Goal: Information Seeking & Learning: Learn about a topic

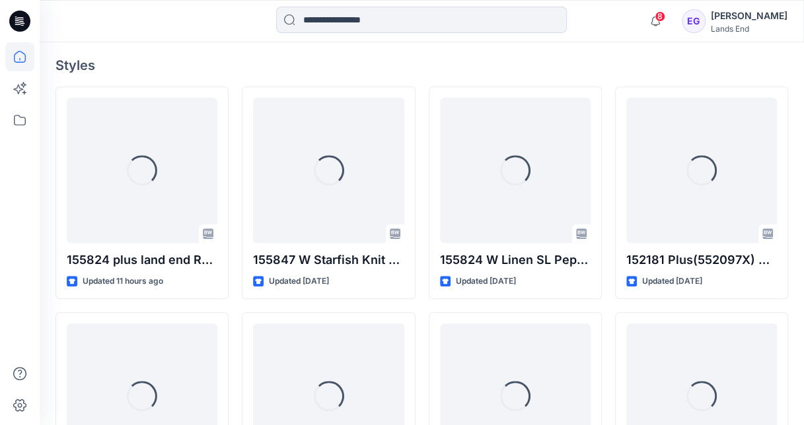
scroll to position [355, 0]
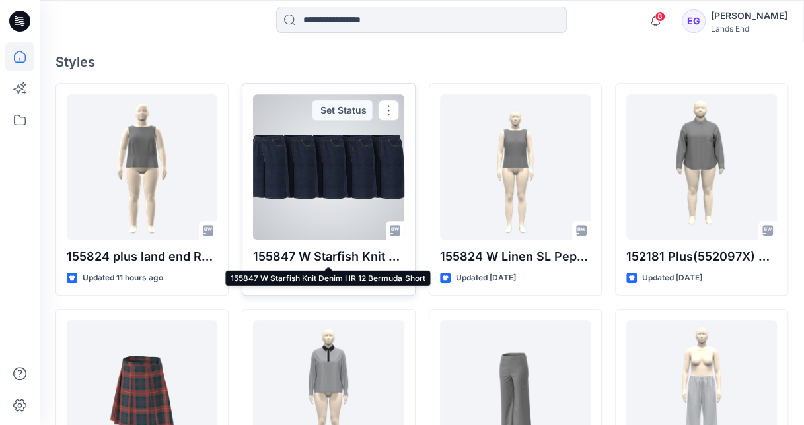
click at [318, 248] on p "155847 W Starfish Knit Denim HR 12 Bermuda Short" at bounding box center [328, 257] width 151 height 18
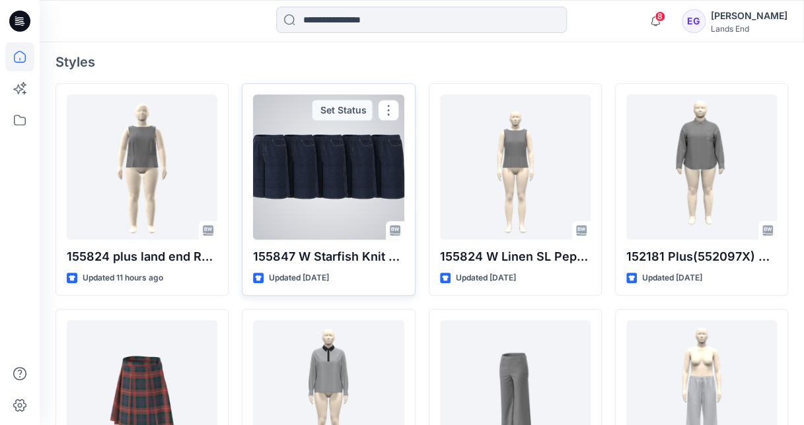
click at [320, 256] on p "155847 W Starfish Knit Denim HR 12 Bermuda Short" at bounding box center [328, 257] width 151 height 18
click at [334, 213] on div at bounding box center [328, 166] width 151 height 145
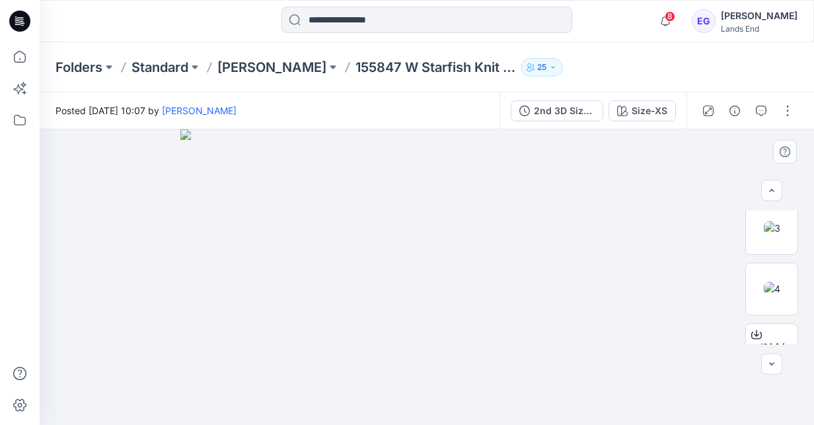
scroll to position [344, 0]
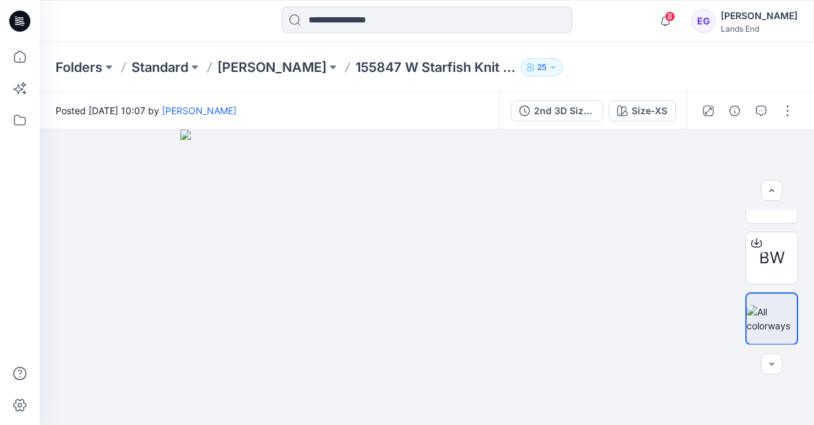
click at [654, 122] on div "2nd 3D Size Run Size-XS" at bounding box center [592, 110] width 187 height 37
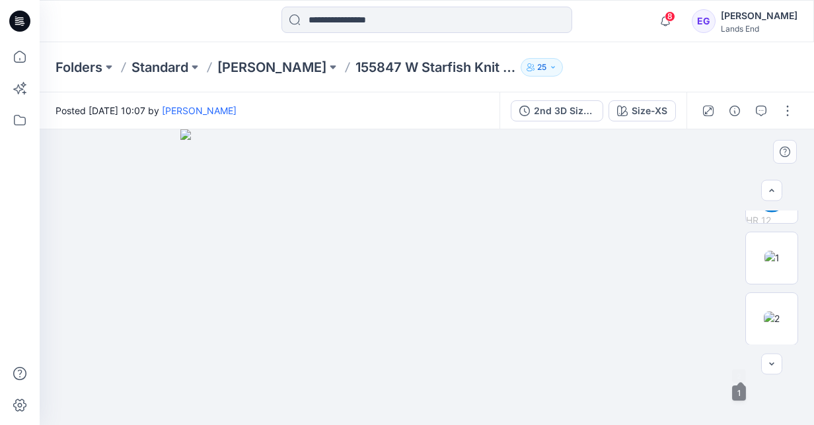
scroll to position [0, 0]
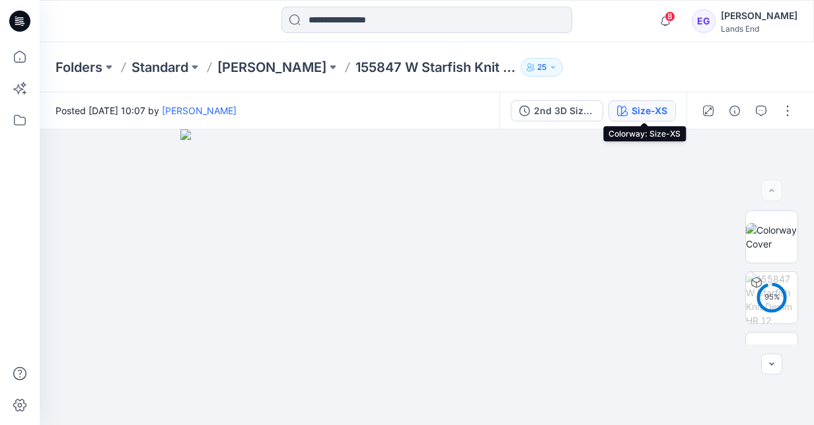
click at [641, 114] on div "Size-XS" at bounding box center [650, 111] width 36 height 15
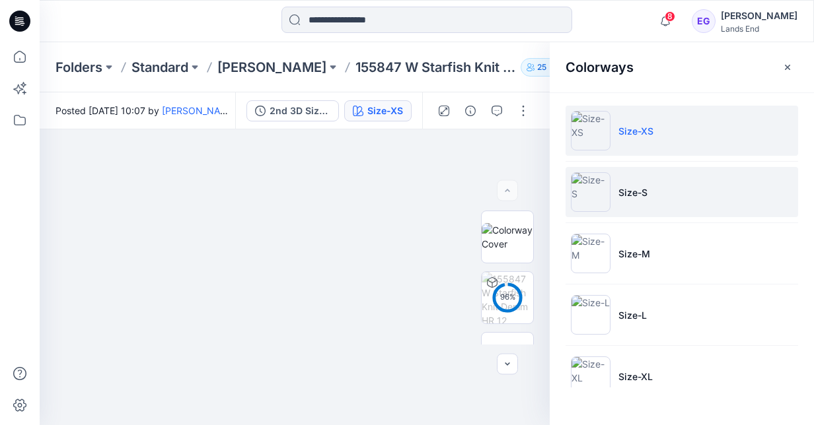
click at [669, 189] on li "Size-S" at bounding box center [681, 192] width 233 height 50
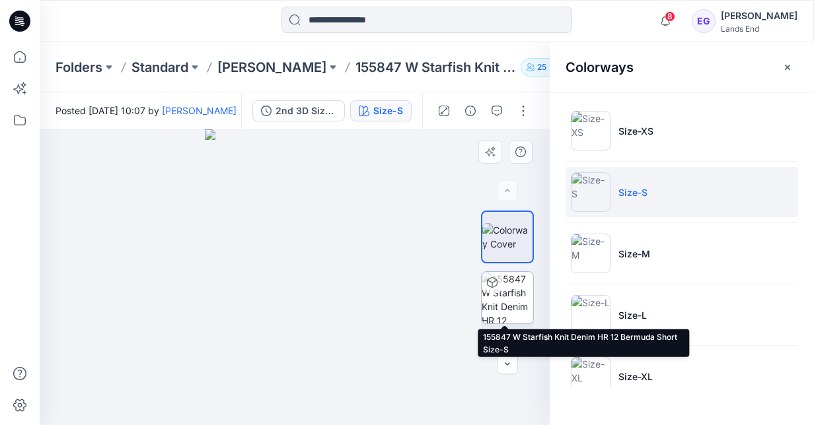
click at [501, 308] on img at bounding box center [508, 298] width 52 height 52
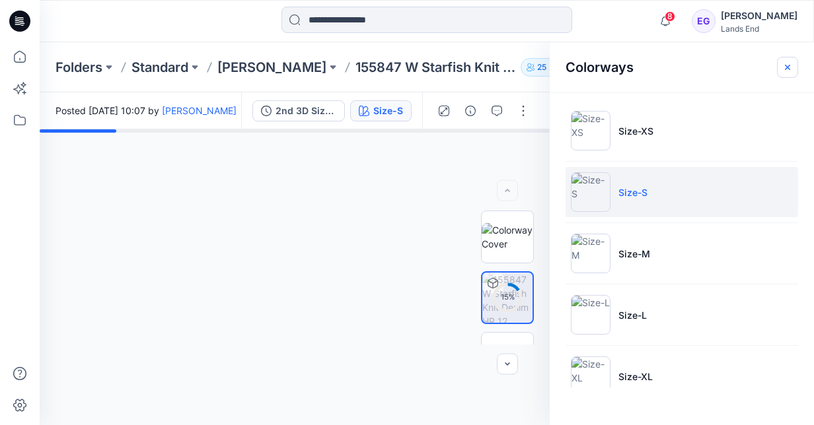
click at [791, 64] on icon "button" at bounding box center [787, 67] width 11 height 11
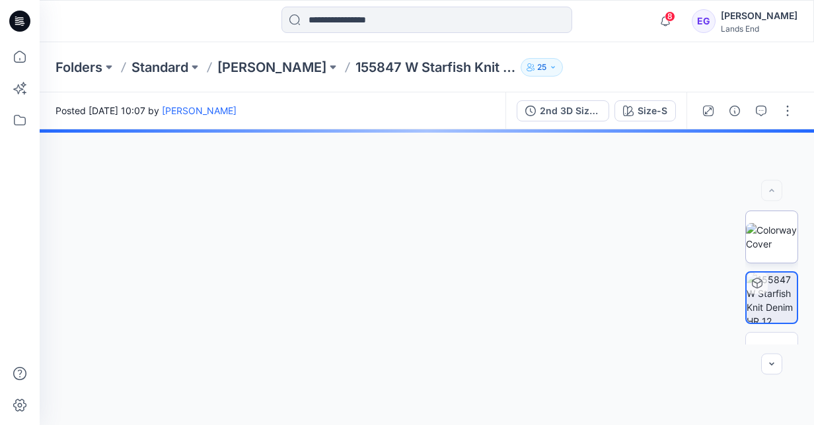
scroll to position [116, 0]
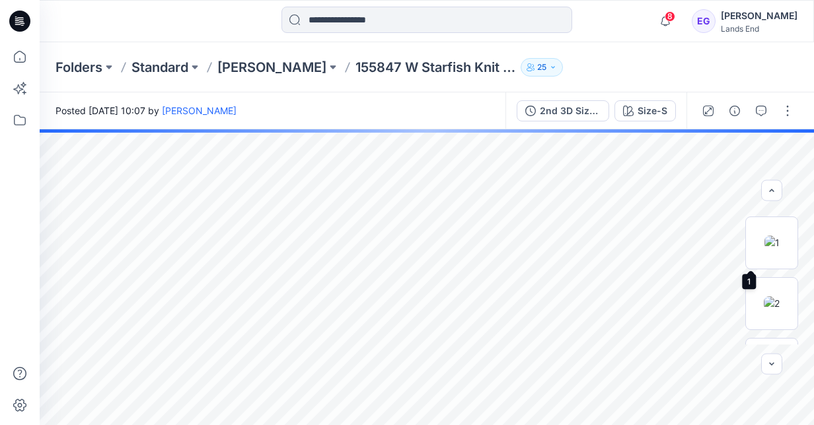
click at [766, 250] on img at bounding box center [771, 243] width 15 height 14
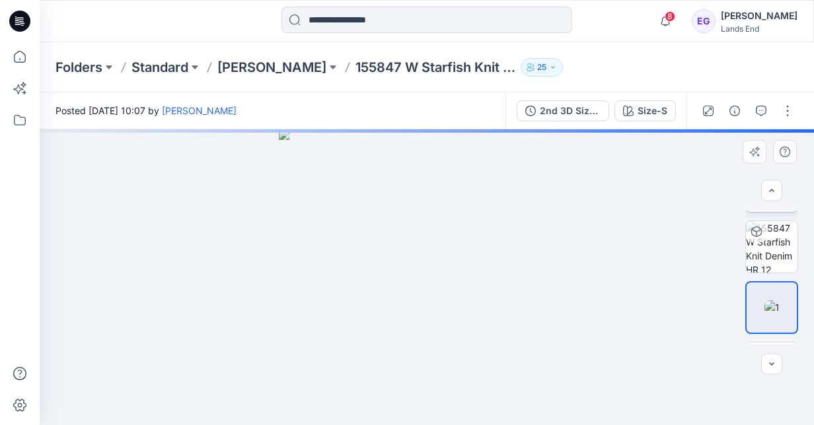
scroll to position [50, 0]
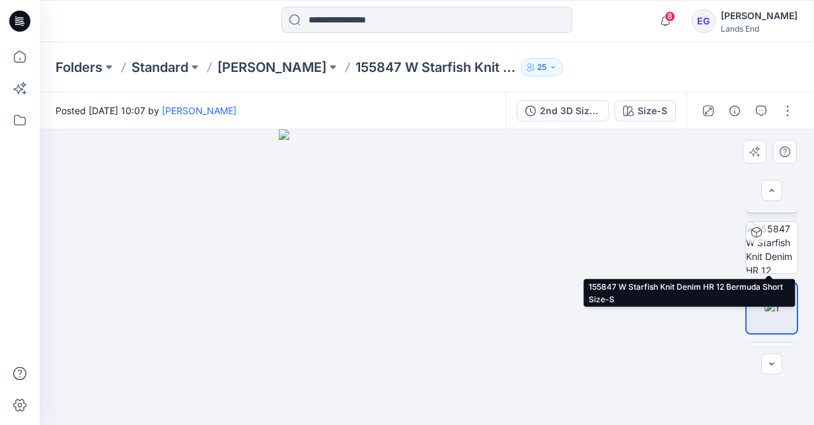
click at [766, 258] on img at bounding box center [772, 248] width 52 height 52
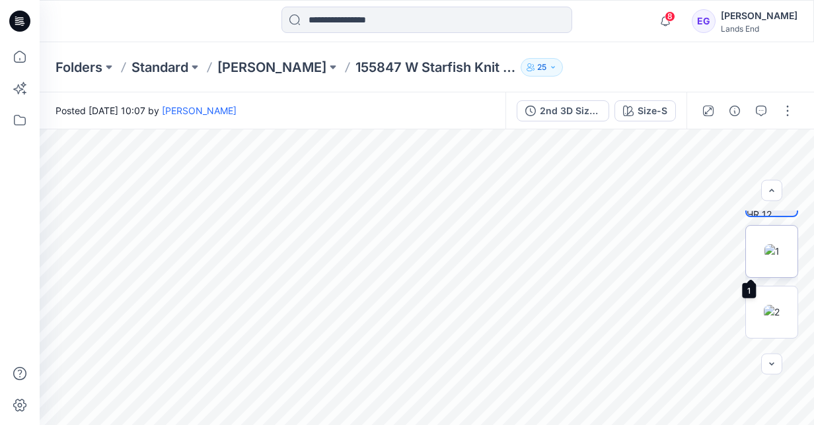
scroll to position [107, 0]
click at [666, 116] on div "Size-S" at bounding box center [652, 111] width 30 height 15
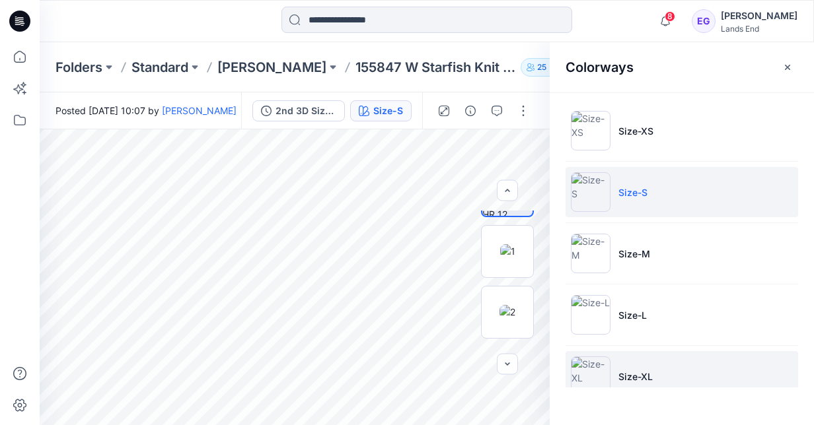
click at [626, 373] on p "Size-XL" at bounding box center [635, 377] width 34 height 14
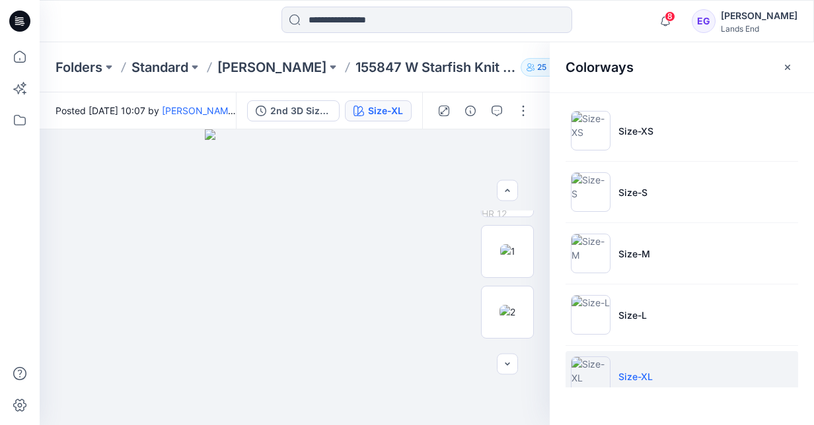
click at [783, 81] on div "Colorways" at bounding box center [682, 67] width 264 height 50
click at [793, 60] on button "button" at bounding box center [787, 67] width 21 height 21
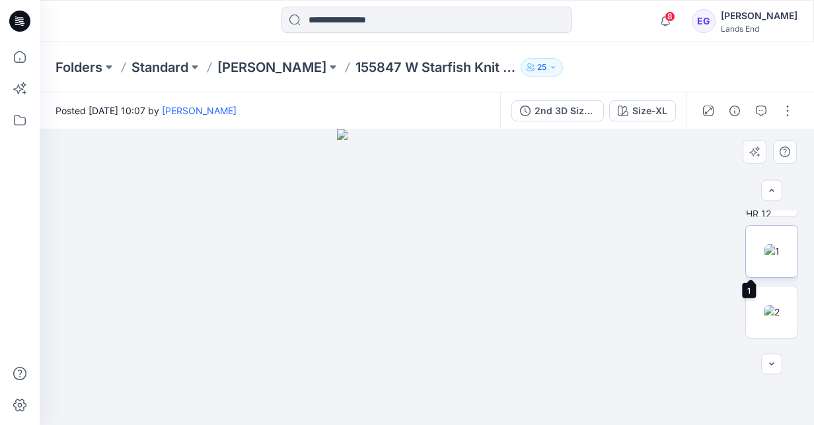
click at [769, 258] on img at bounding box center [771, 251] width 15 height 14
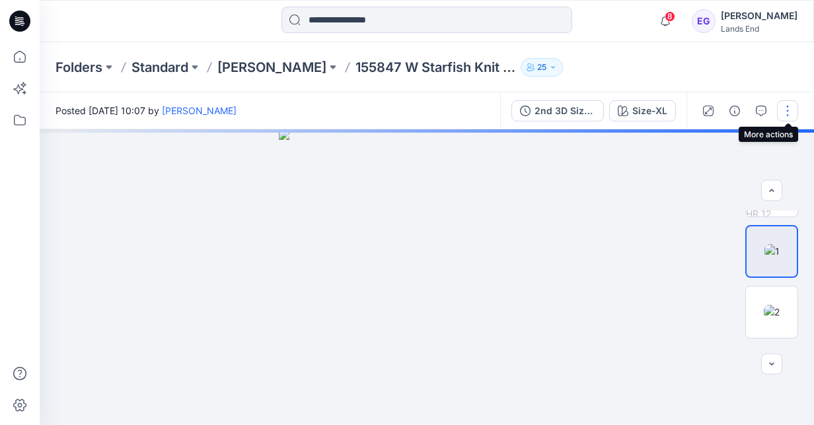
click at [786, 111] on button "button" at bounding box center [787, 110] width 21 height 21
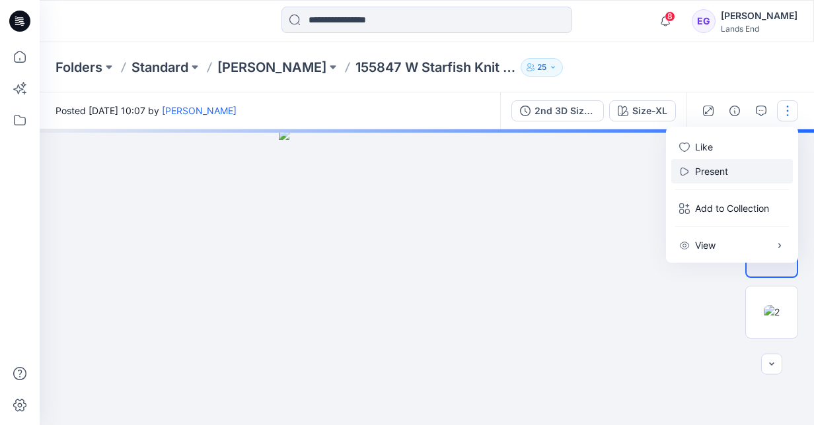
click at [741, 168] on button "Present" at bounding box center [732, 171] width 122 height 24
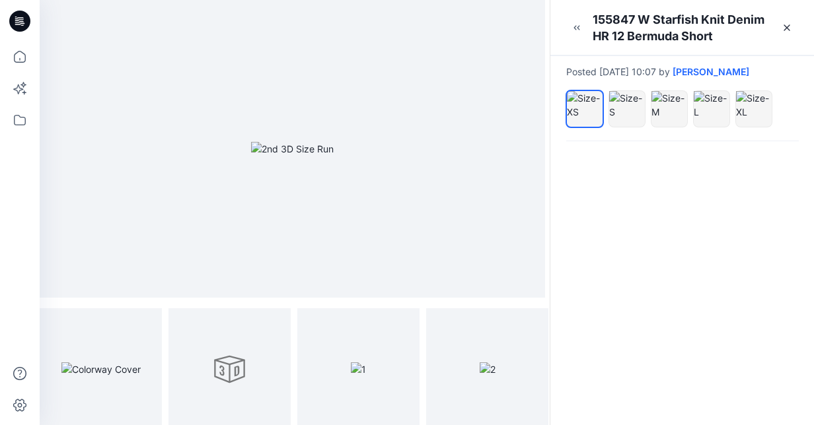
click at [634, 89] on div at bounding box center [669, 109] width 211 height 42
click at [629, 99] on div at bounding box center [627, 105] width 36 height 28
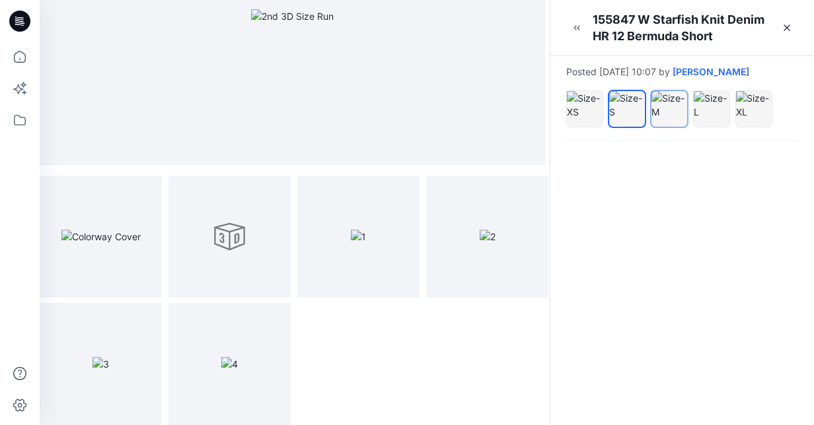
click at [672, 107] on div at bounding box center [669, 105] width 36 height 28
click at [702, 105] on div at bounding box center [712, 105] width 36 height 28
click at [754, 112] on div at bounding box center [754, 105] width 36 height 28
click at [578, 24] on icon "button" at bounding box center [576, 27] width 11 height 11
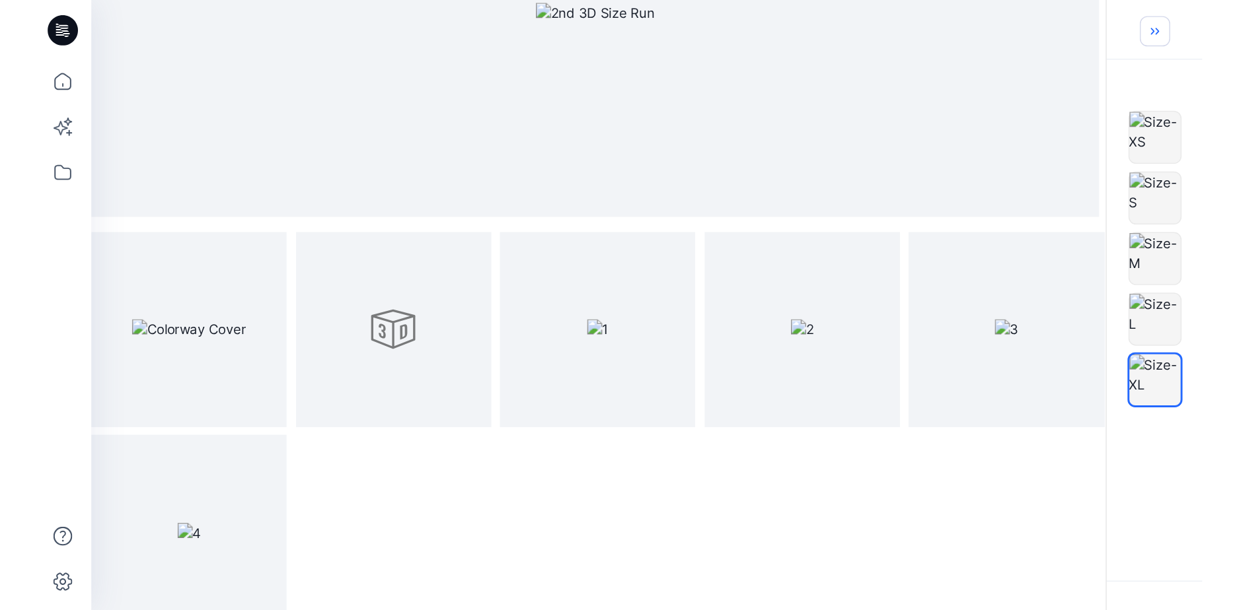
scroll to position [0, 0]
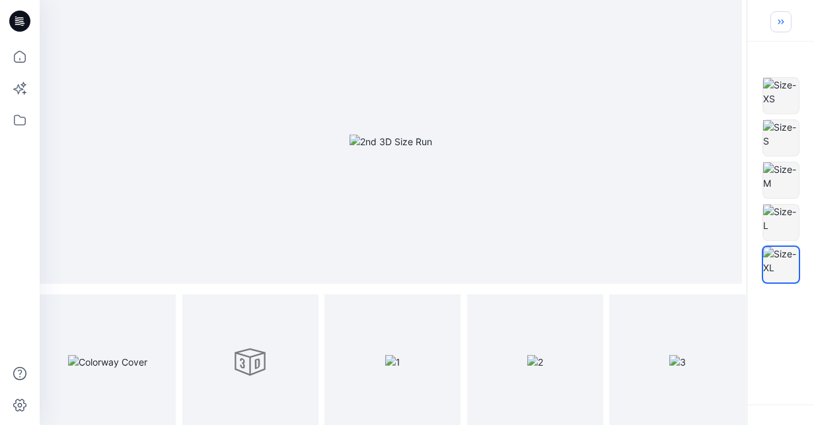
click at [781, 28] on button "button" at bounding box center [780, 21] width 21 height 21
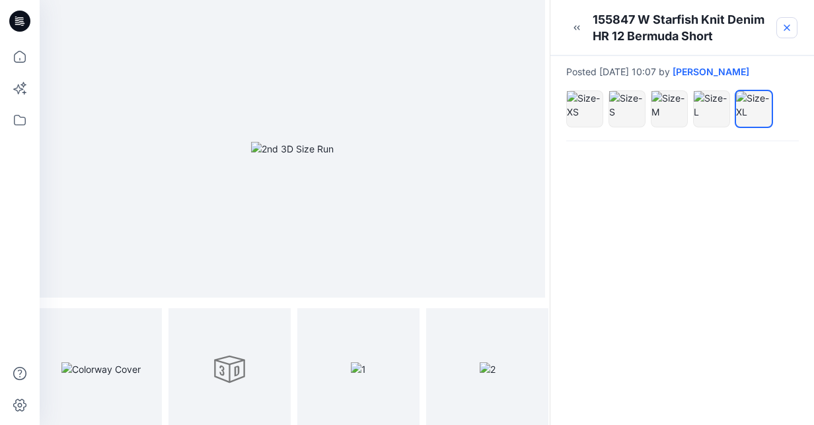
click at [782, 28] on icon at bounding box center [787, 27] width 11 height 11
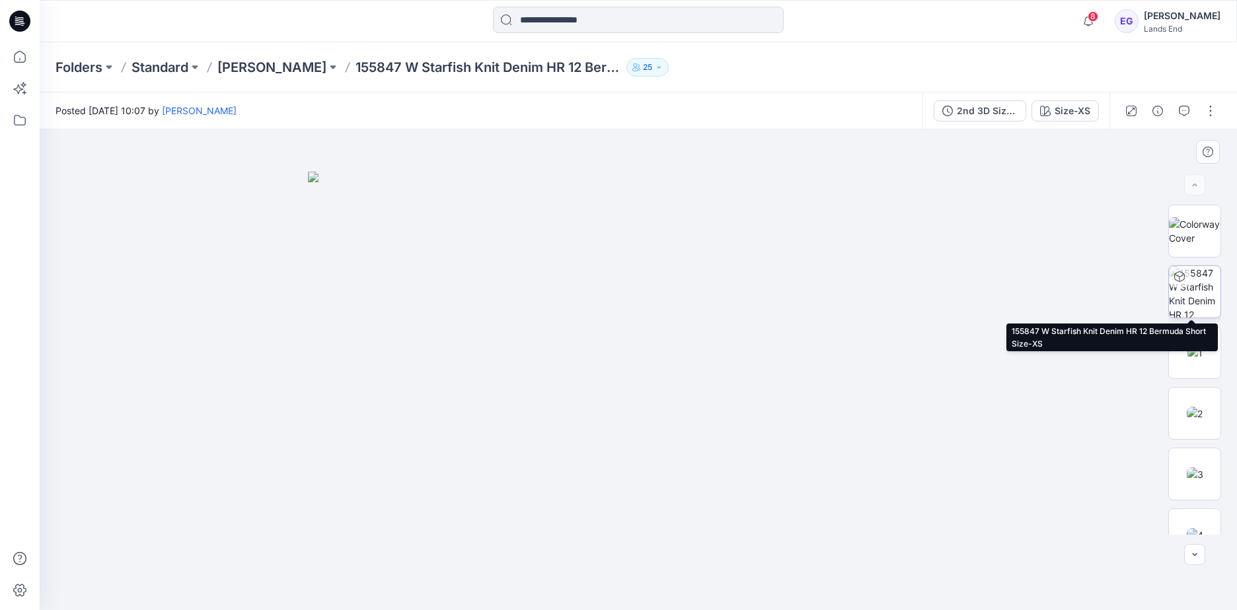
click at [803, 287] on img at bounding box center [1195, 292] width 52 height 52
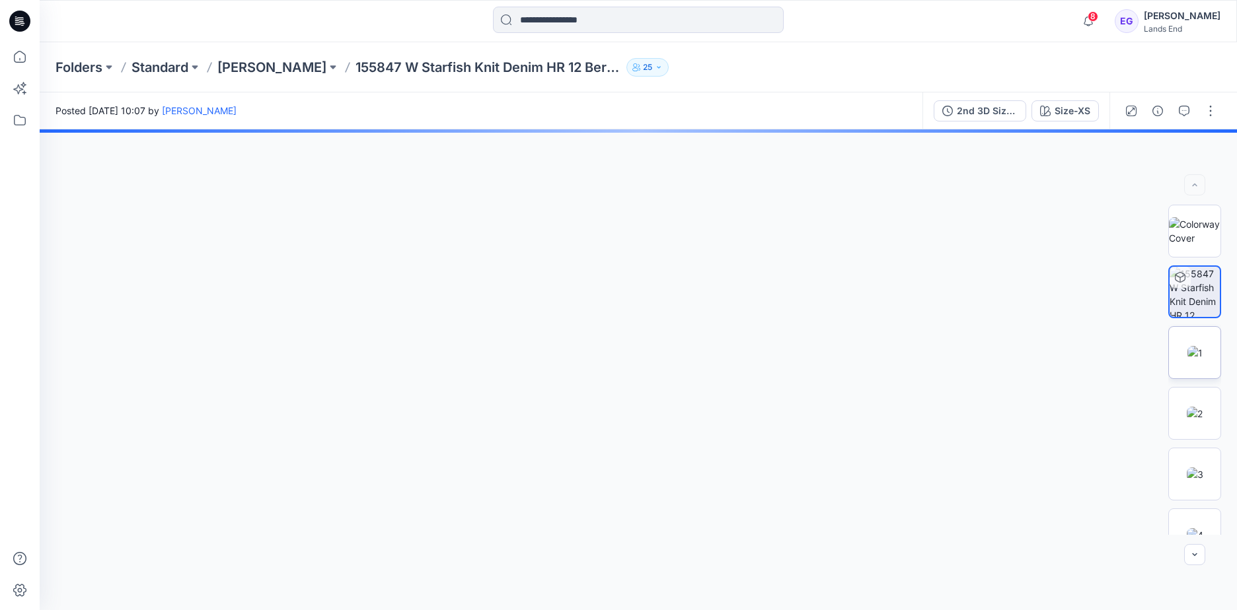
click at [803, 353] on img at bounding box center [1194, 353] width 15 height 14
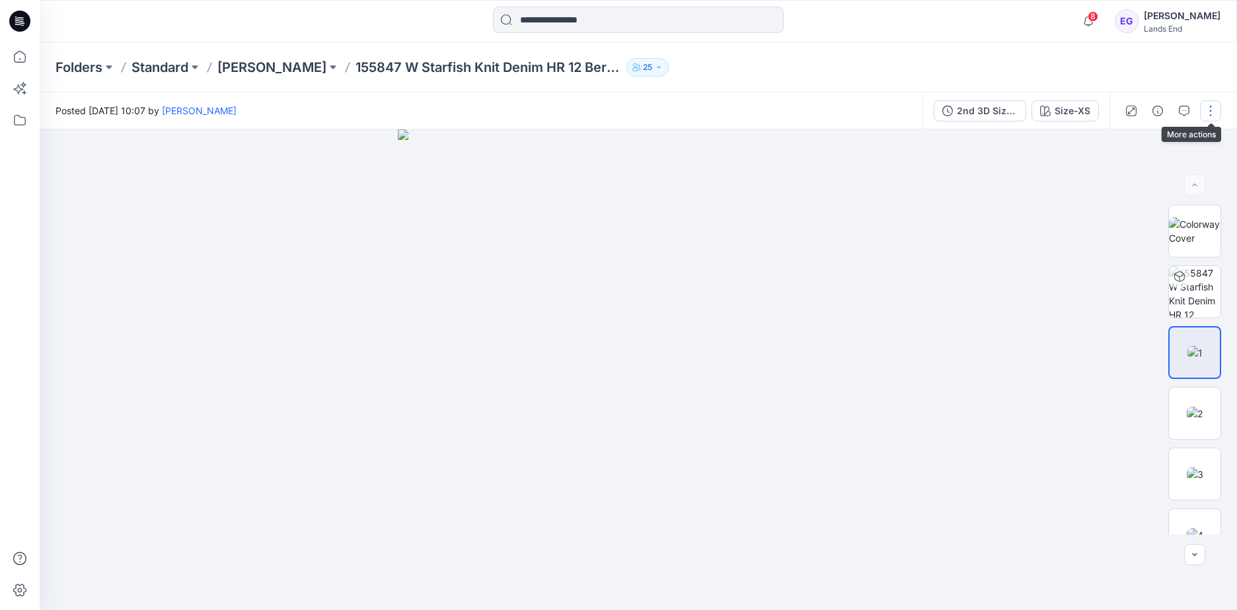
click at [803, 114] on button "button" at bounding box center [1210, 110] width 21 height 21
click at [803, 54] on div "Folders Standard [PERSON_NAME] 155847 W Starfish Knit Denim HR 12 Bermuda Short…" at bounding box center [638, 67] width 1197 height 50
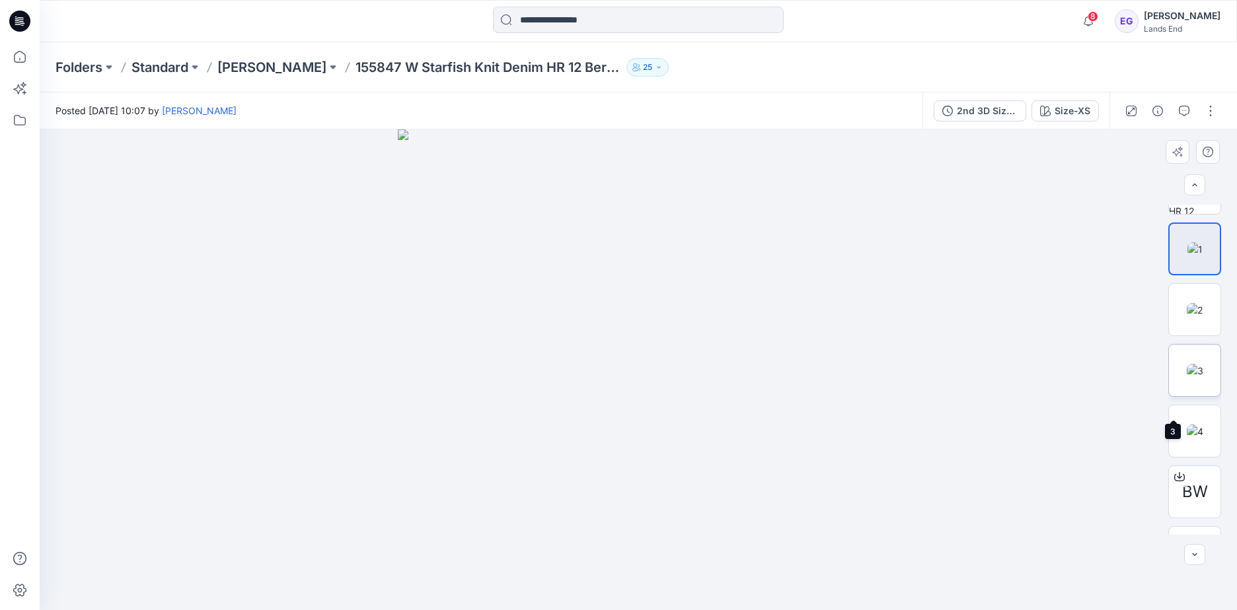
scroll to position [82, 0]
click at [803, 62] on div "Folders Standard [PERSON_NAME] 155847 W Starfish Knit Denim HR 12 Bermuda Short…" at bounding box center [586, 67] width 1062 height 18
click at [803, 331] on img at bounding box center [1194, 332] width 16 height 14
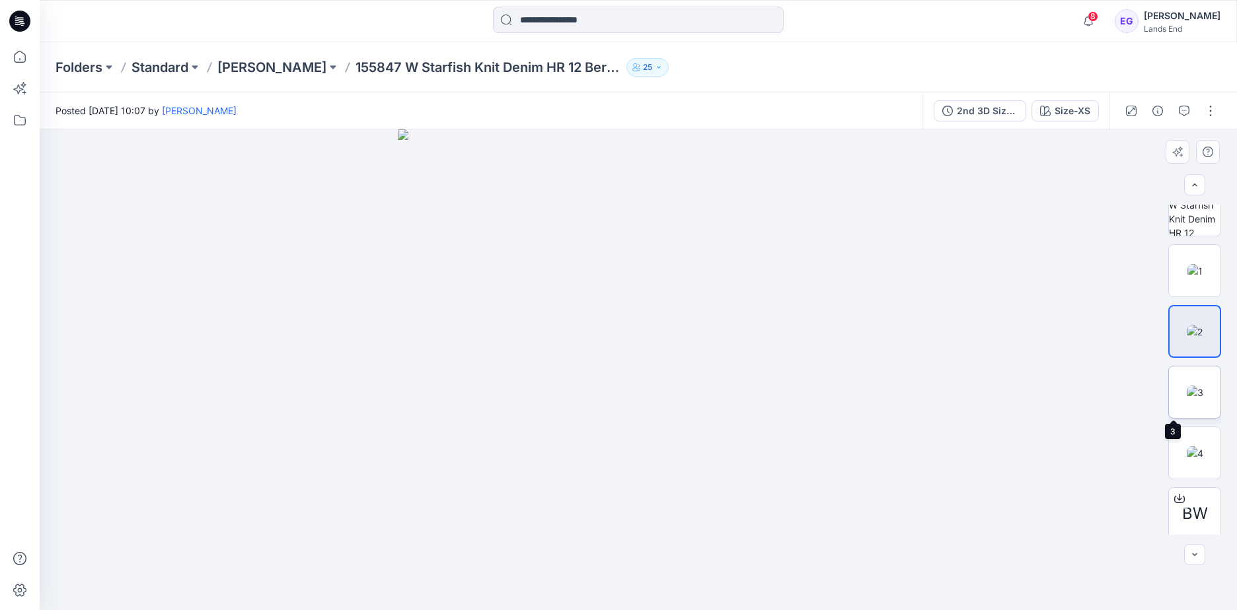
click at [803, 399] on img at bounding box center [1194, 393] width 17 height 14
click at [803, 278] on img at bounding box center [1194, 271] width 15 height 14
click at [803, 120] on button "button" at bounding box center [1210, 110] width 21 height 21
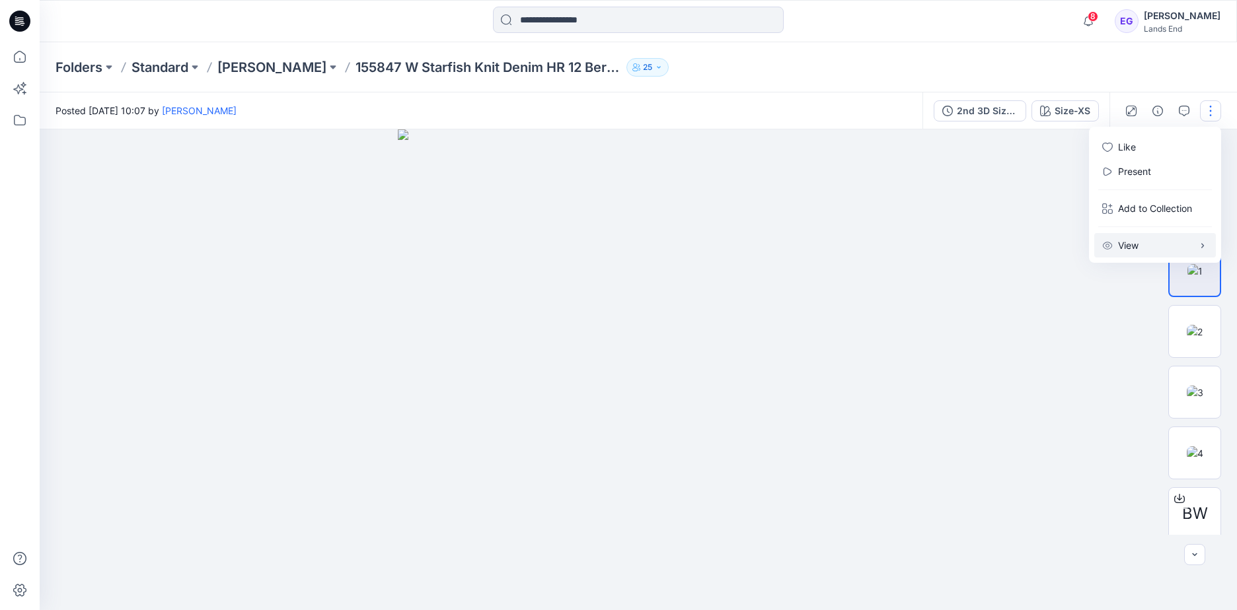
click at [803, 247] on button "View" at bounding box center [1155, 245] width 122 height 24
click at [803, 248] on button "View" at bounding box center [1155, 245] width 122 height 24
click at [803, 169] on p "Present" at bounding box center [1134, 171] width 33 height 14
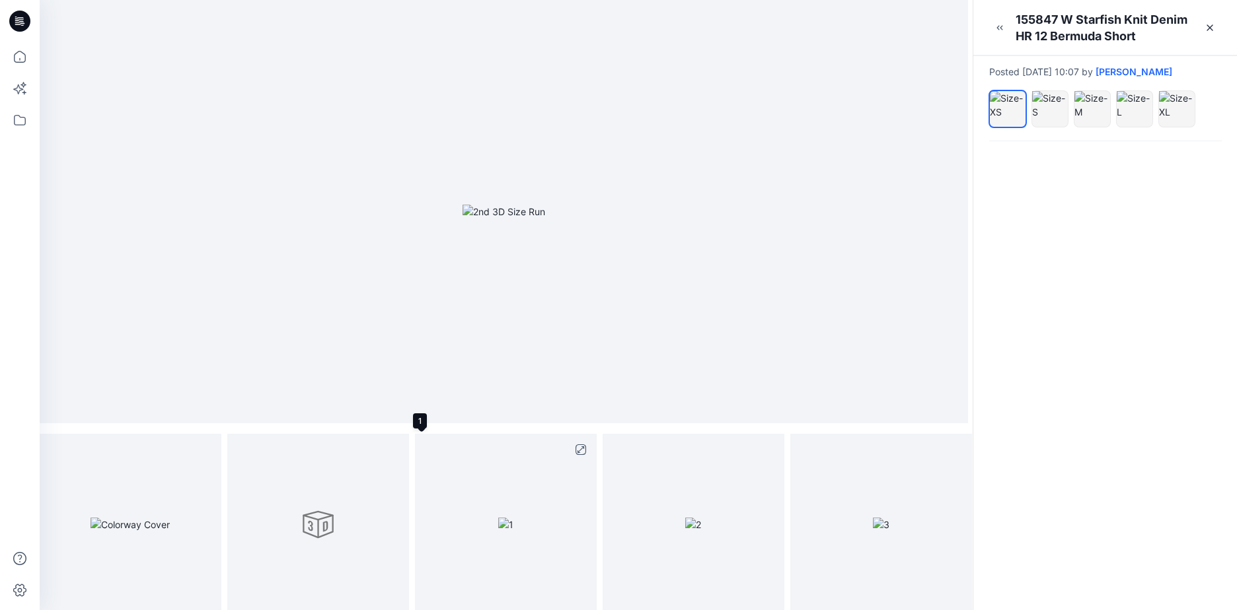
click at [513, 425] on img at bounding box center [505, 525] width 15 height 14
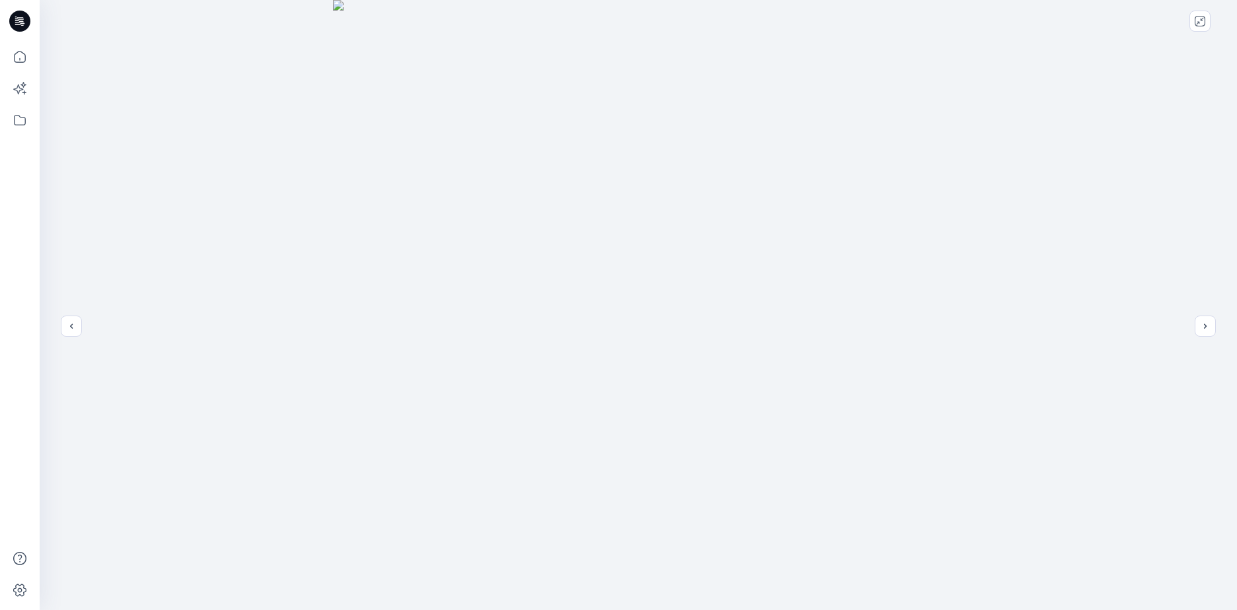
click at [803, 176] on div at bounding box center [638, 305] width 1197 height 610
click at [803, 324] on icon "next" at bounding box center [1205, 326] width 11 height 11
click at [74, 336] on button "previous" at bounding box center [71, 326] width 21 height 21
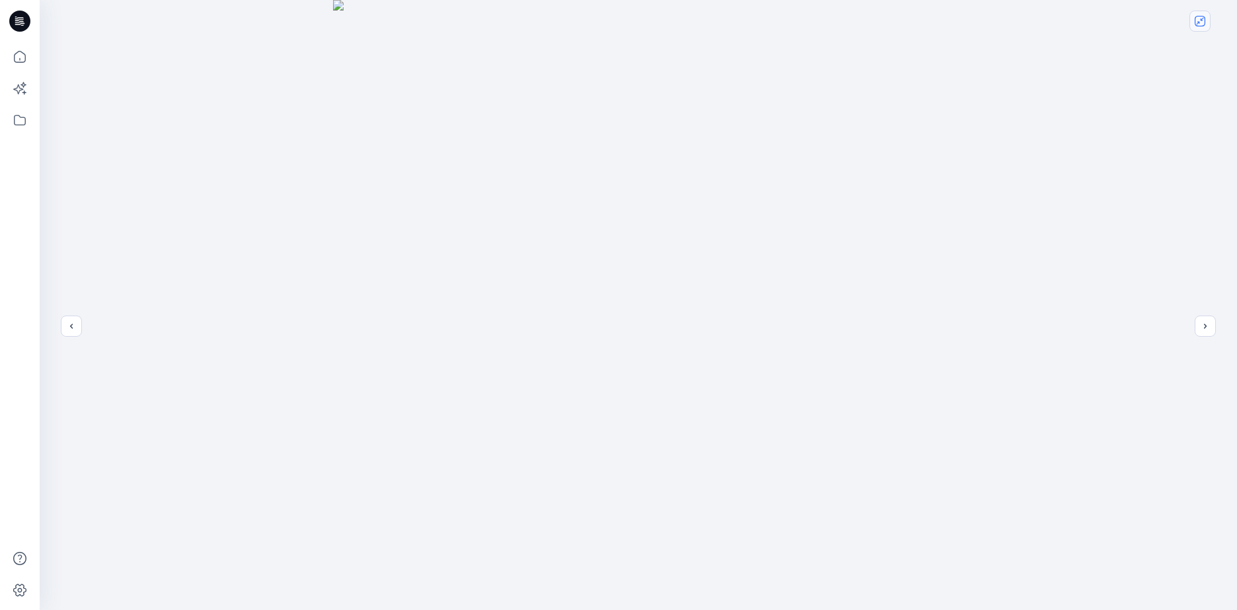
click at [803, 26] on button "close-full-preview" at bounding box center [1199, 21] width 21 height 21
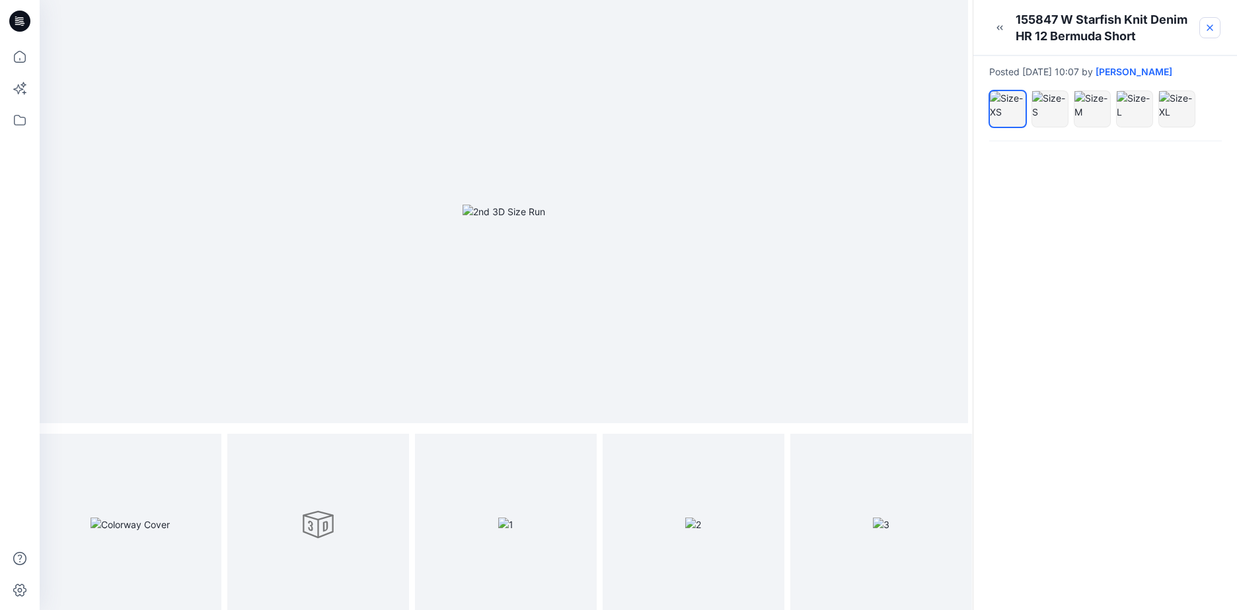
click at [803, 35] on link at bounding box center [1209, 27] width 21 height 21
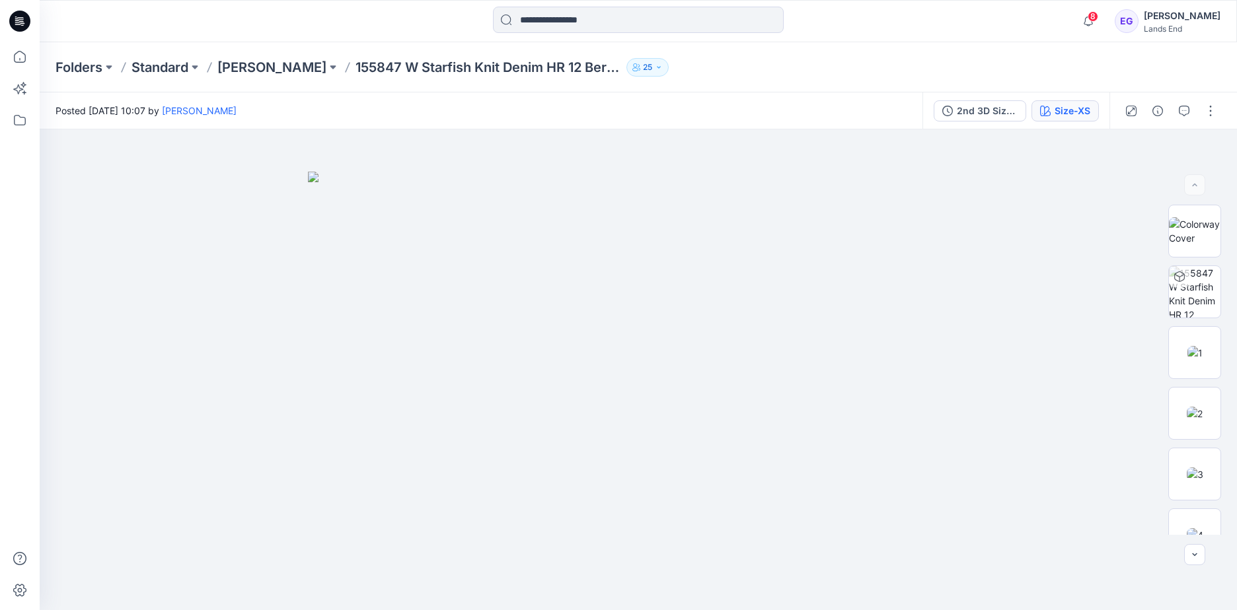
click at [803, 116] on div "Size-XS" at bounding box center [1072, 111] width 36 height 15
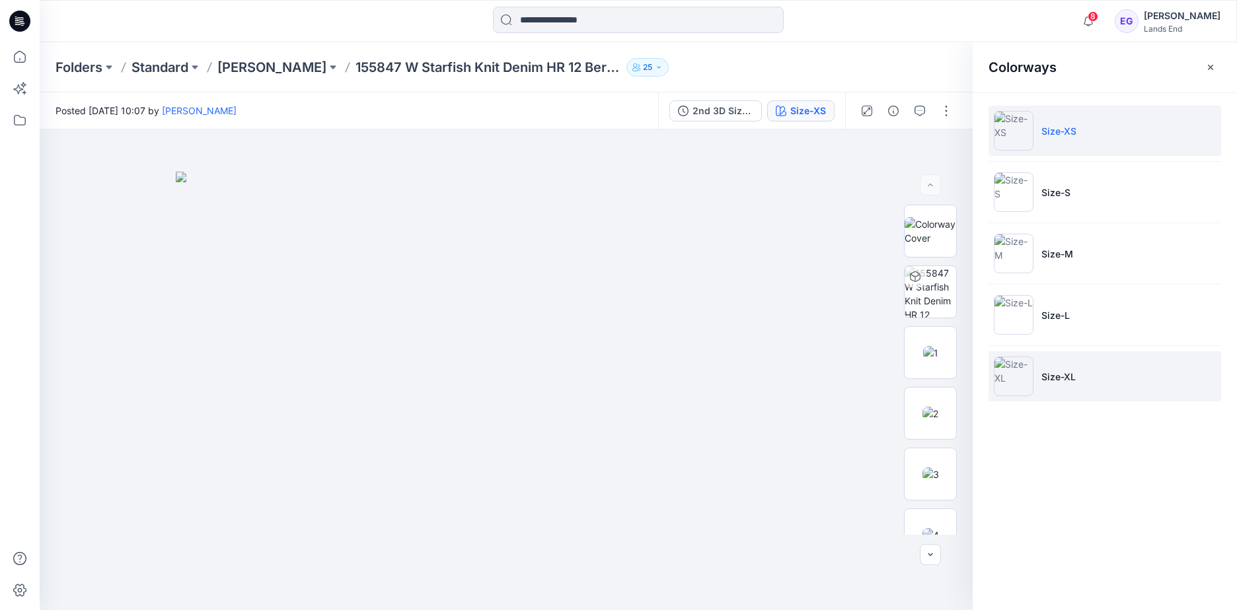
click at [803, 369] on li "Size-XL" at bounding box center [1104, 376] width 233 height 50
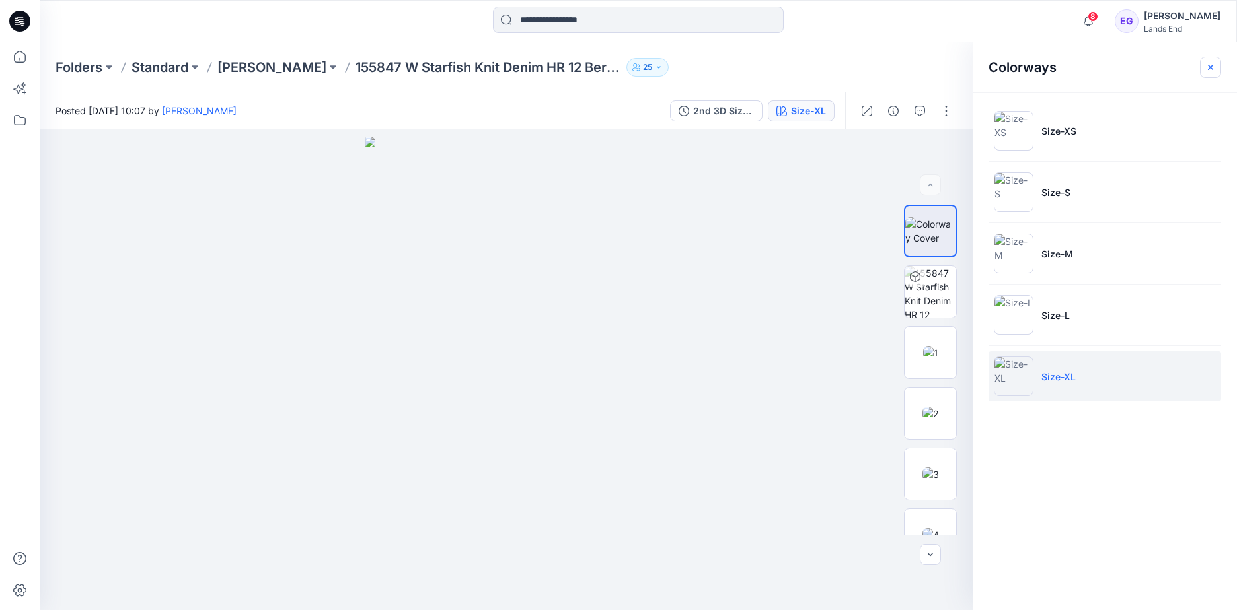
click at [803, 64] on icon "button" at bounding box center [1210, 67] width 11 height 11
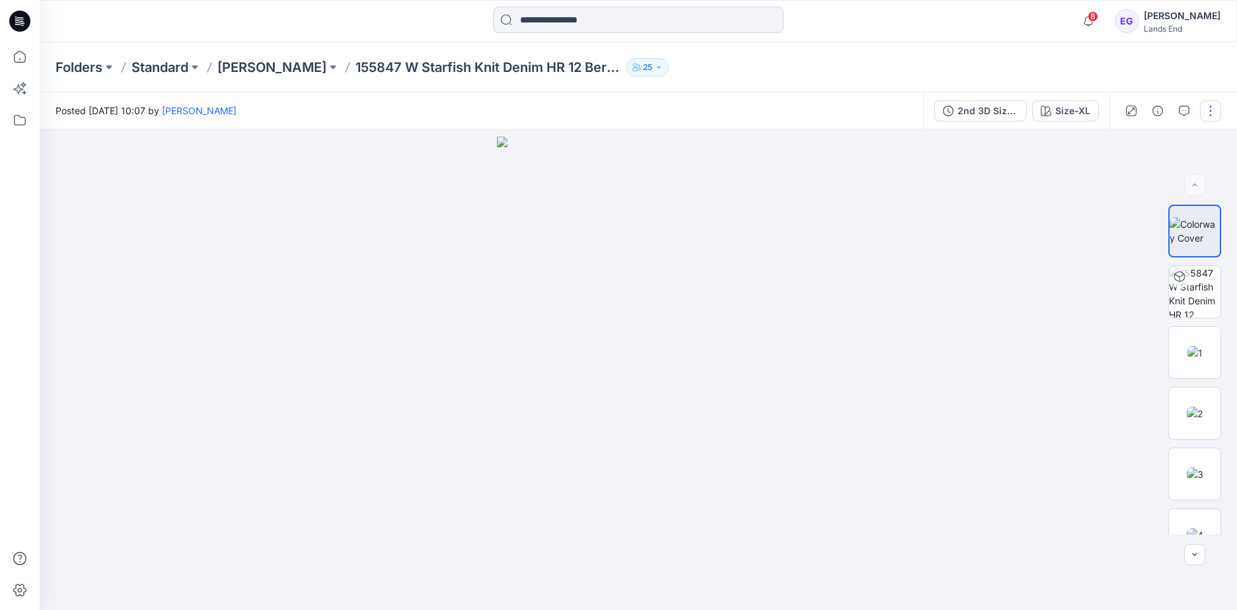
click at [803, 109] on button "button" at bounding box center [1210, 110] width 21 height 21
click at [803, 168] on button "Present" at bounding box center [1155, 171] width 122 height 24
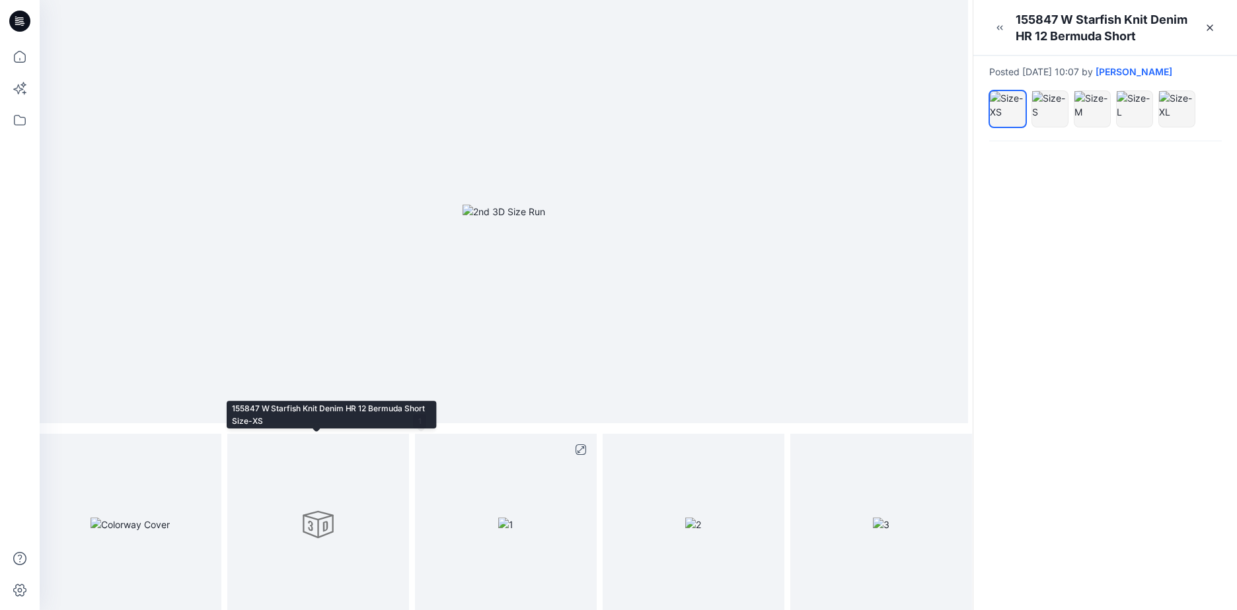
click at [498, 425] on img at bounding box center [505, 525] width 15 height 14
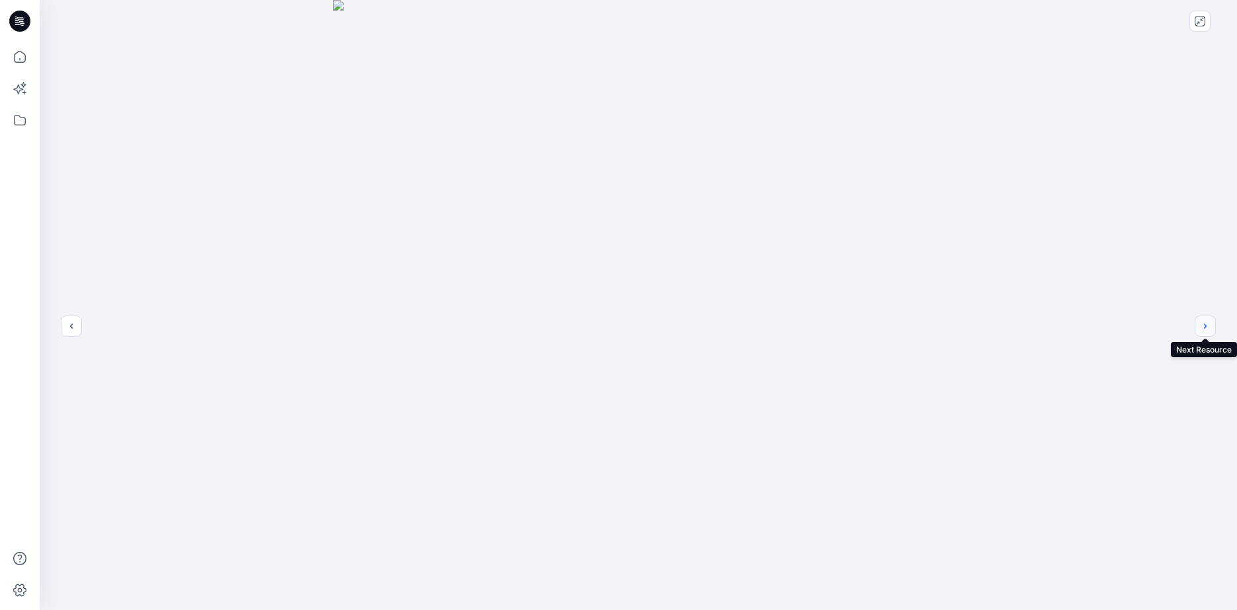
click at [803, 324] on icon "next" at bounding box center [1205, 326] width 11 height 11
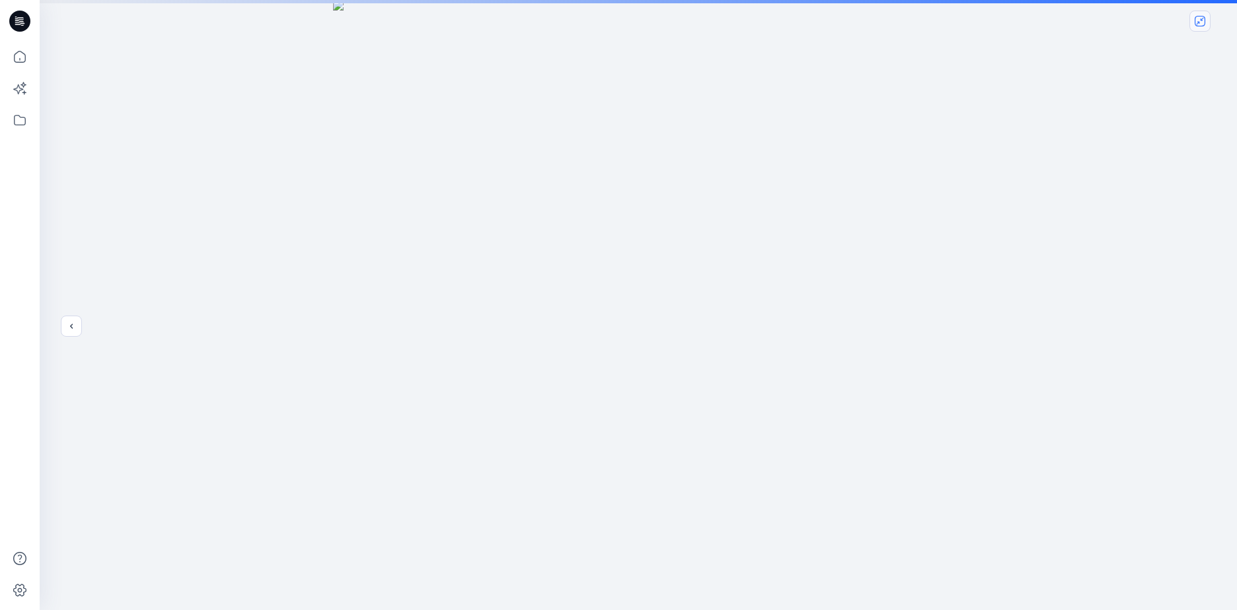
click at [803, 29] on button "close-full-preview" at bounding box center [1199, 21] width 21 height 21
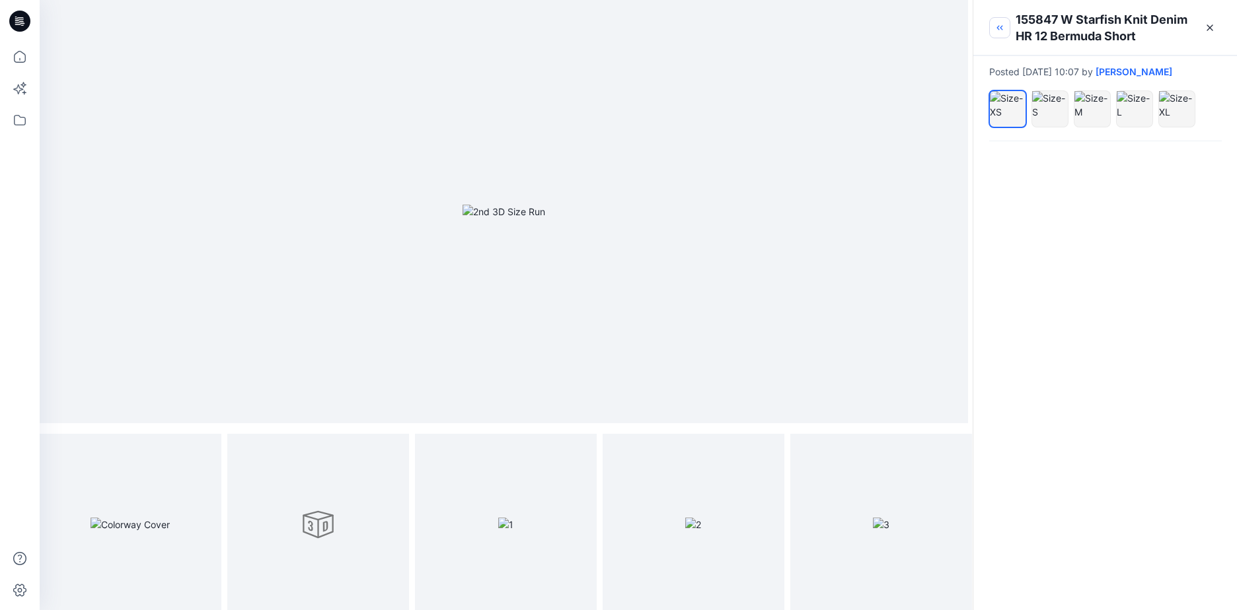
click at [803, 29] on button "button" at bounding box center [999, 27] width 21 height 21
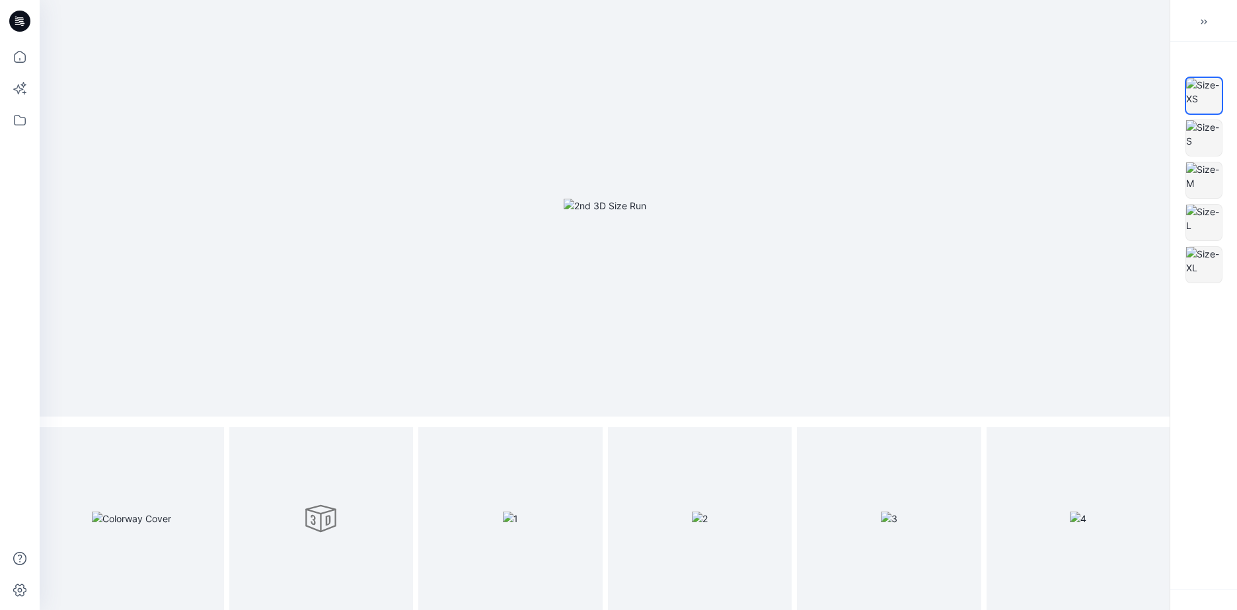
scroll to position [5, 0]
click at [803, 9] on div at bounding box center [1203, 16] width 67 height 32
click at [803, 28] on button "button" at bounding box center [1203, 21] width 21 height 21
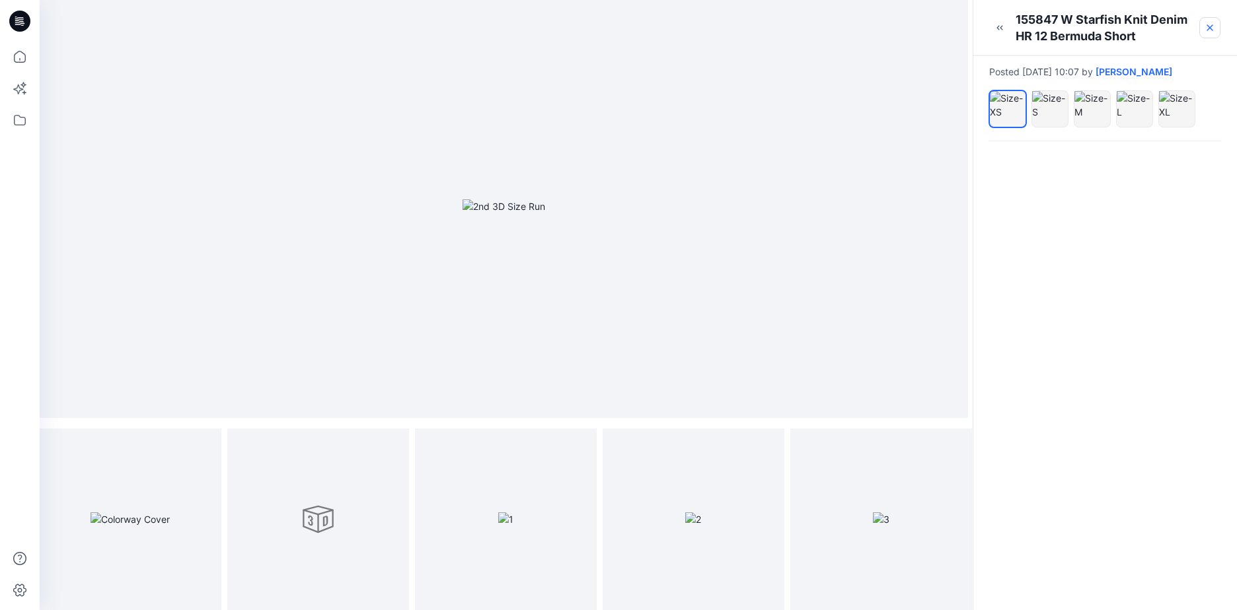
click at [803, 28] on link at bounding box center [1209, 27] width 21 height 21
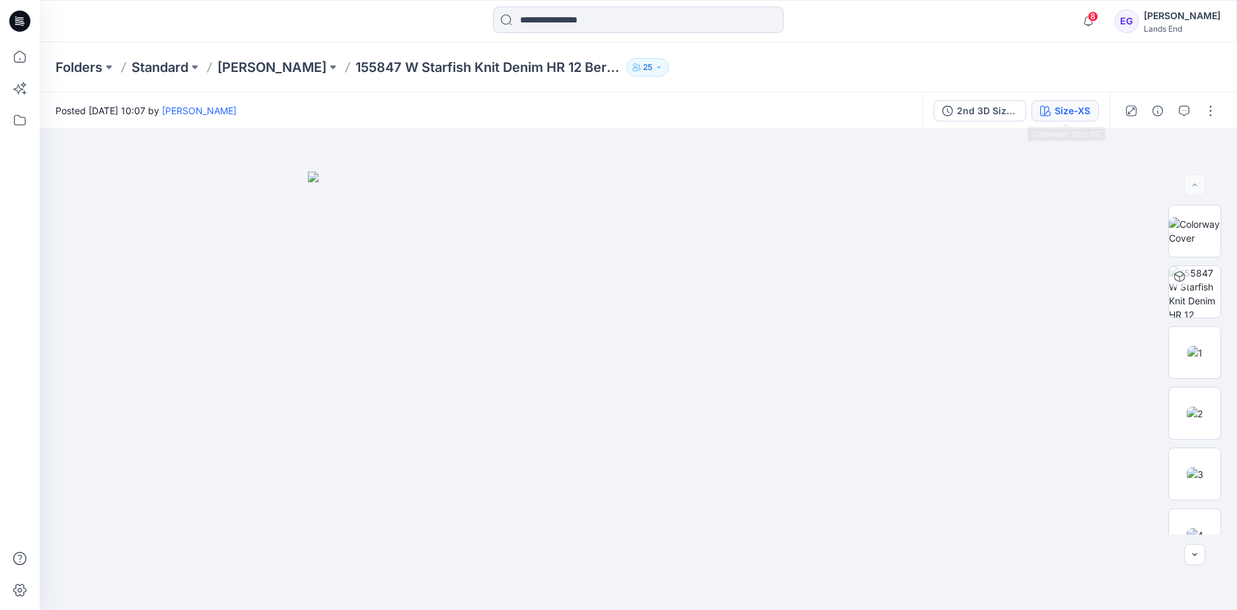
click at [803, 116] on div "Size-XS" at bounding box center [1072, 111] width 36 height 15
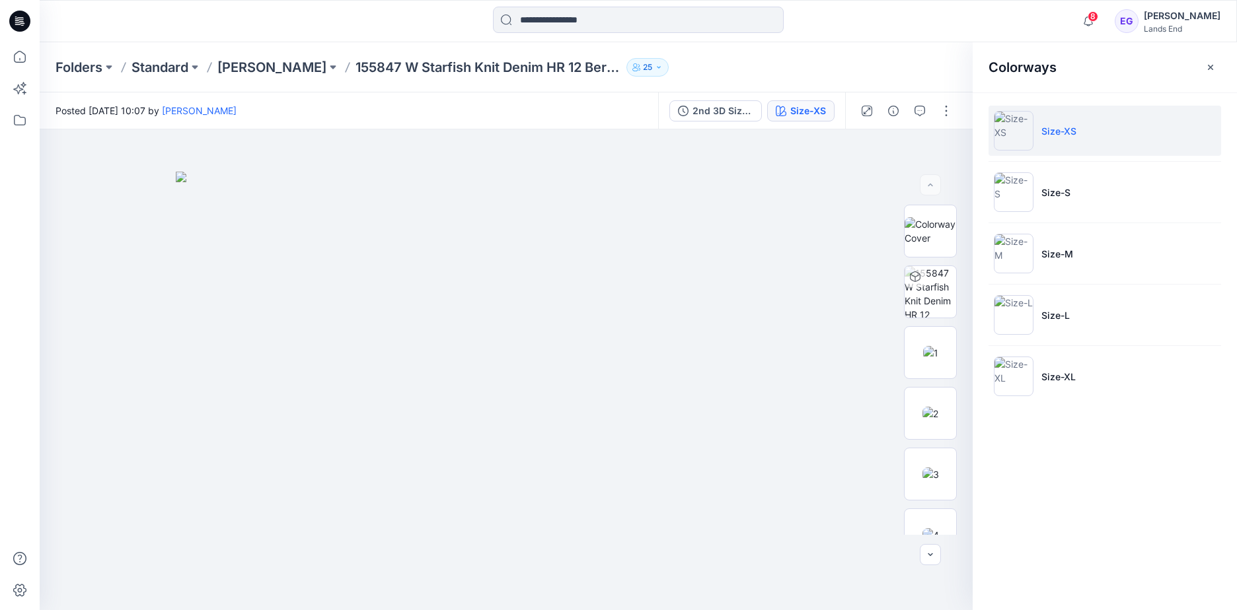
click at [803, 409] on ul "Size-XS Size-S Size-M Size-L Size-XL" at bounding box center [1104, 253] width 264 height 322
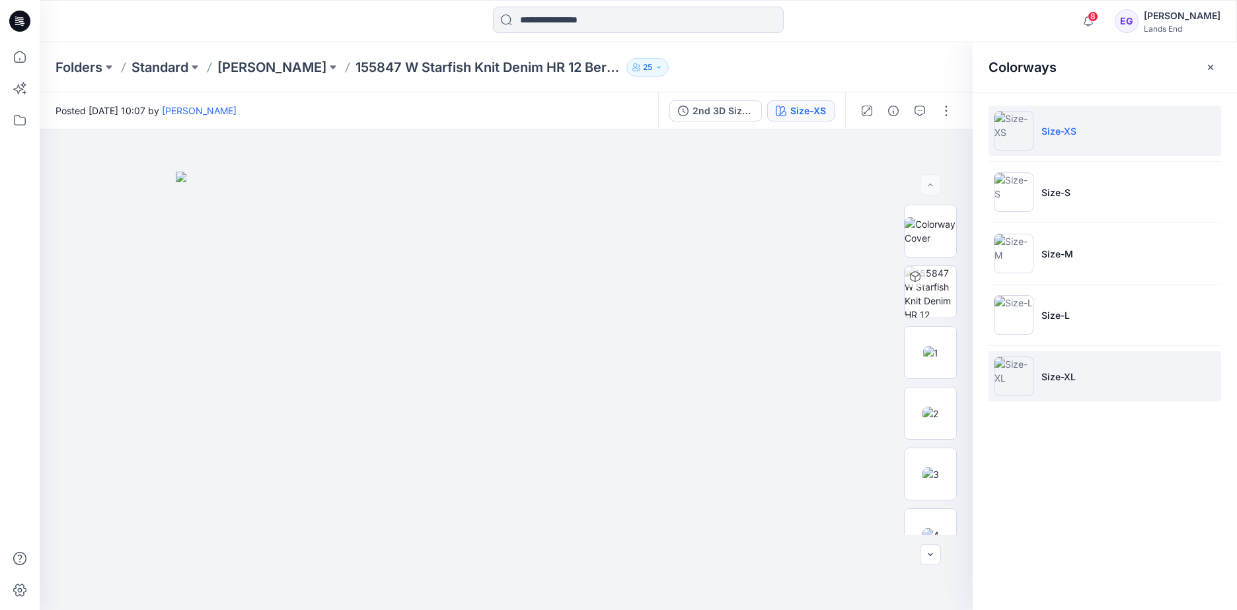
click at [803, 392] on li "Size-XL" at bounding box center [1104, 376] width 233 height 50
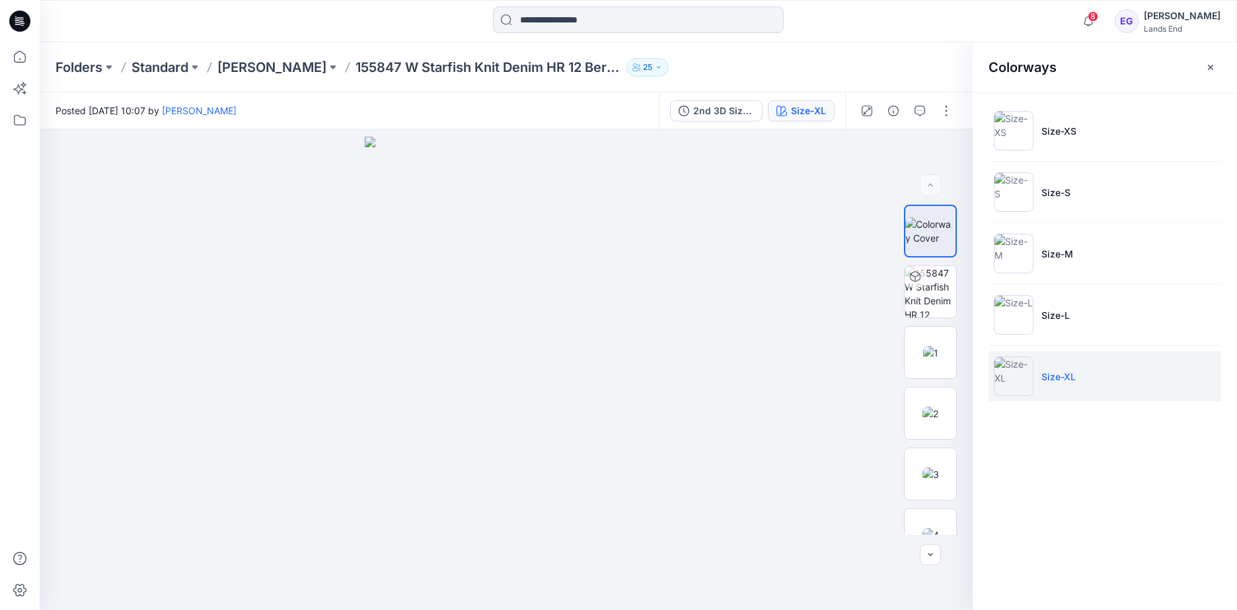
click at [803, 368] on li "Size-XL" at bounding box center [1104, 376] width 233 height 50
click at [803, 65] on button "button" at bounding box center [1210, 67] width 21 height 21
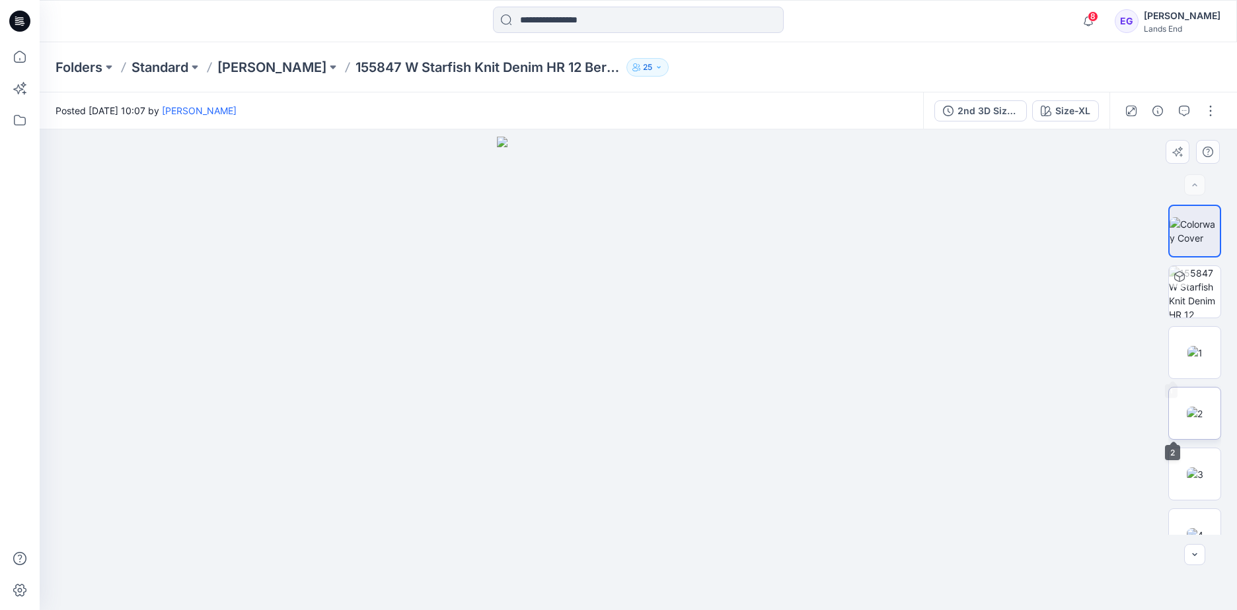
click at [803, 421] on img at bounding box center [1194, 414] width 16 height 14
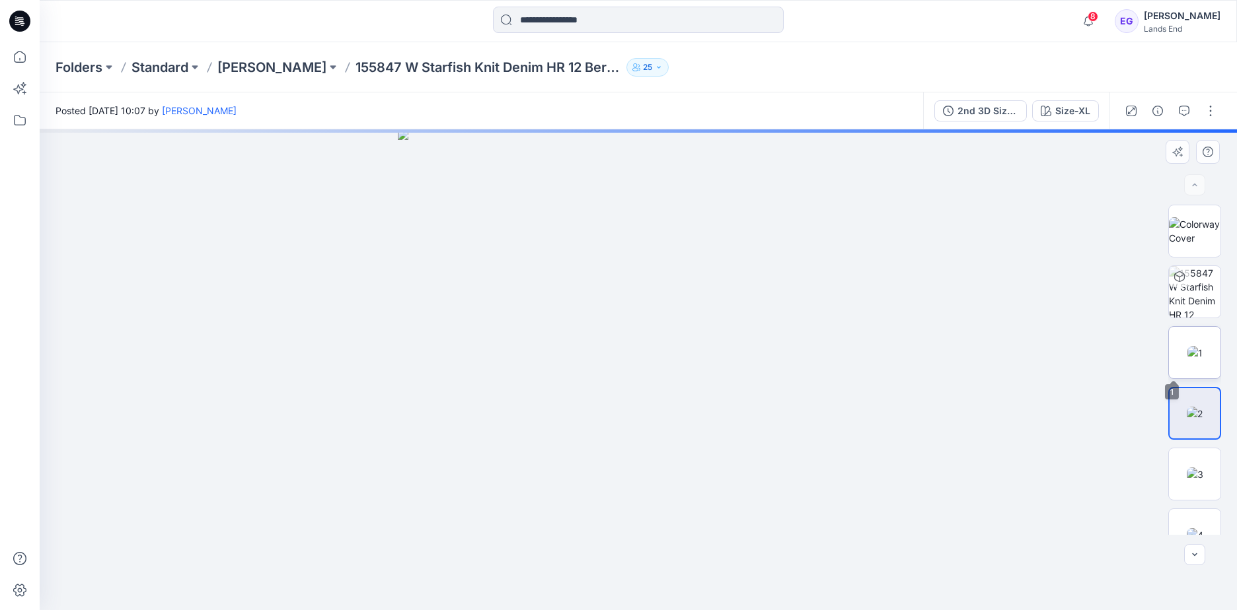
click at [803, 346] on img at bounding box center [1194, 353] width 15 height 14
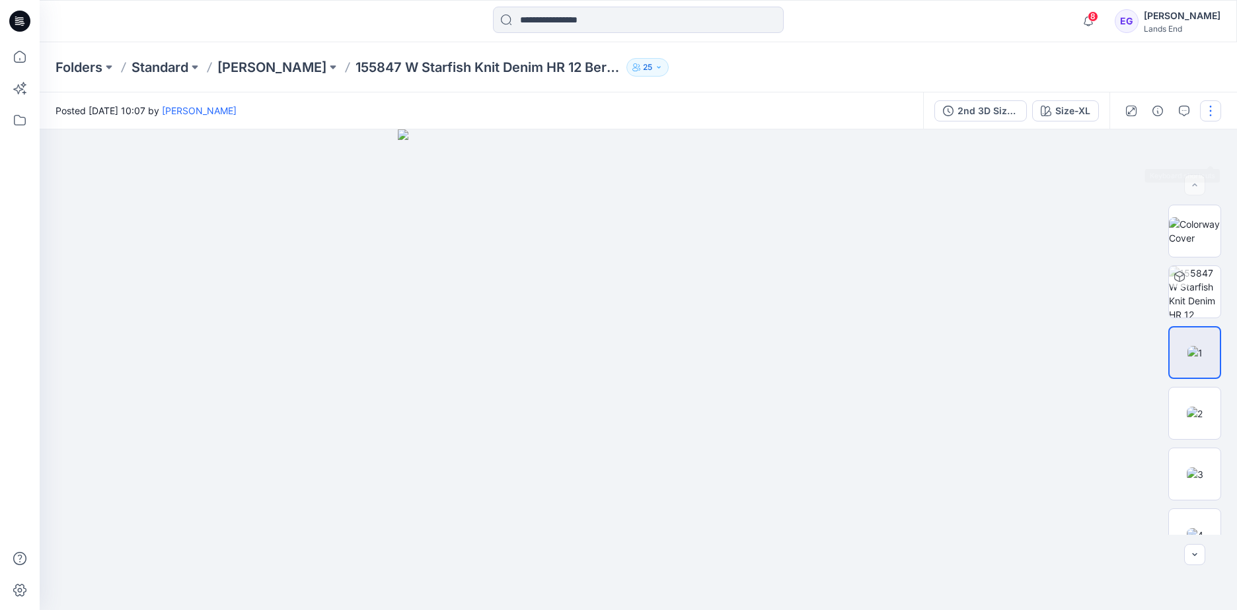
click at [803, 107] on button "button" at bounding box center [1210, 110] width 21 height 21
click at [803, 170] on button "Present" at bounding box center [1155, 171] width 122 height 24
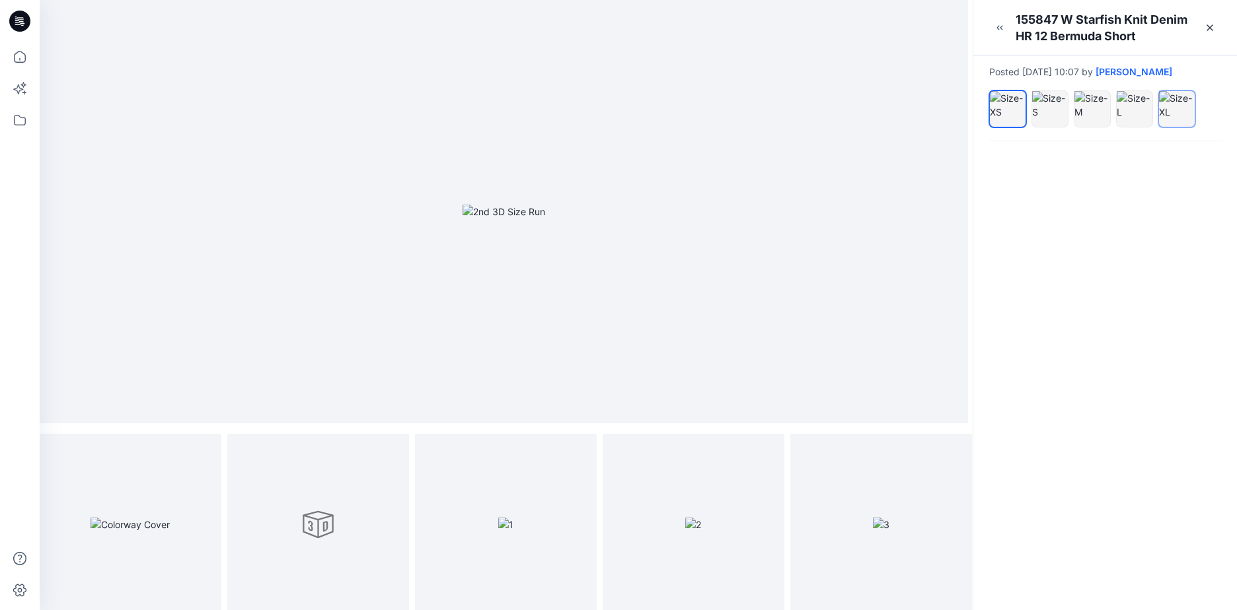
click at [803, 108] on div at bounding box center [1177, 105] width 36 height 28
click at [501, 425] on img at bounding box center [505, 525] width 15 height 14
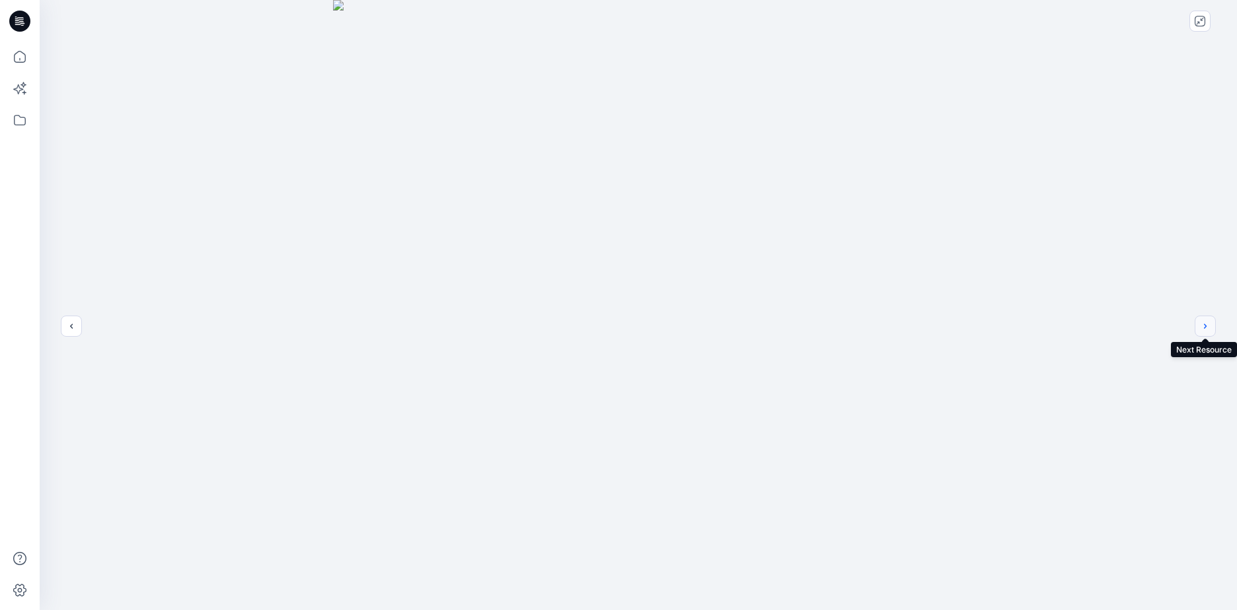
click at [803, 328] on button "next" at bounding box center [1204, 326] width 21 height 21
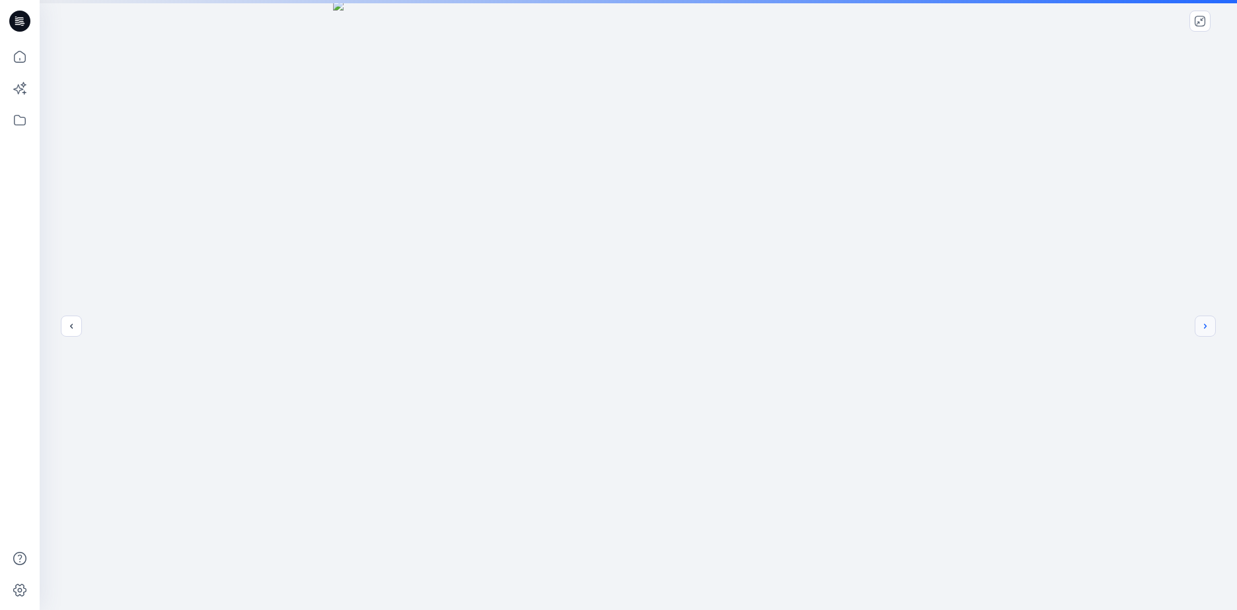
click at [803, 328] on button "next" at bounding box center [1204, 326] width 21 height 21
click at [803, 328] on div at bounding box center [638, 305] width 1197 height 610
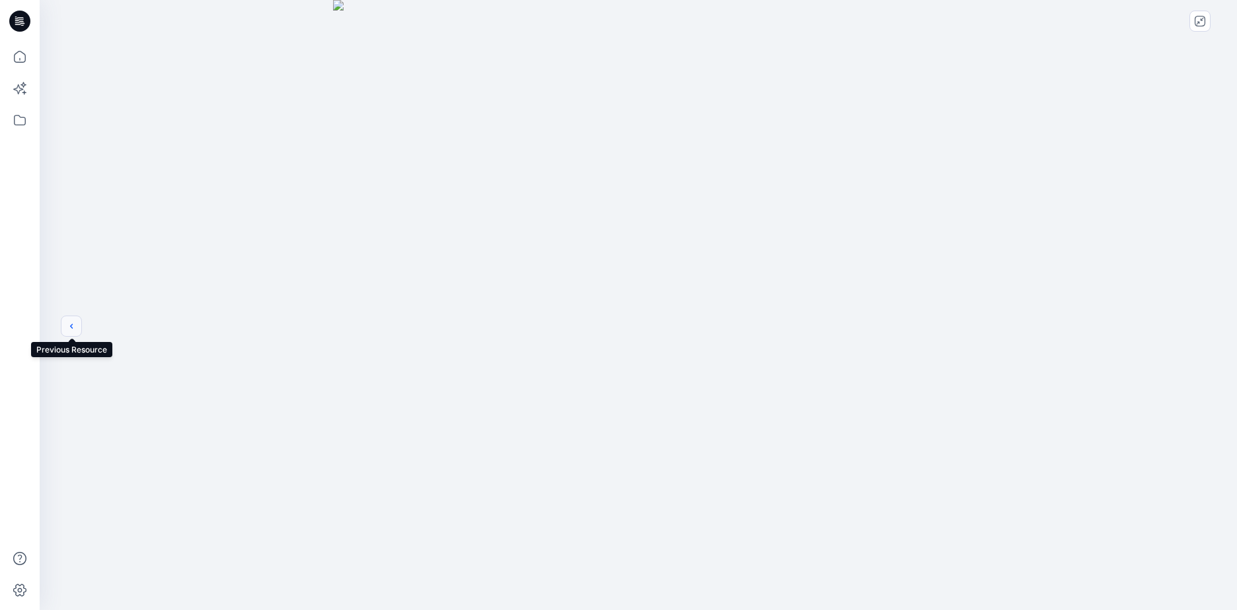
click at [76, 326] on icon "previous" at bounding box center [71, 326] width 11 height 11
click at [803, 28] on button "close-full-preview" at bounding box center [1199, 21] width 21 height 21
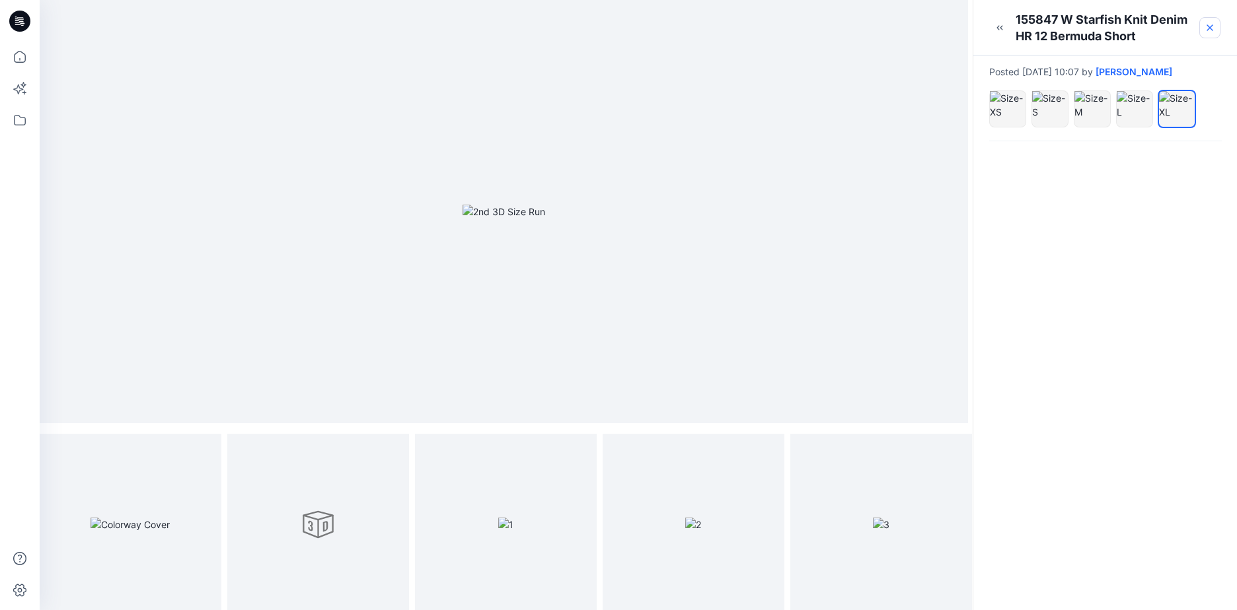
click at [803, 28] on link at bounding box center [1209, 27] width 21 height 21
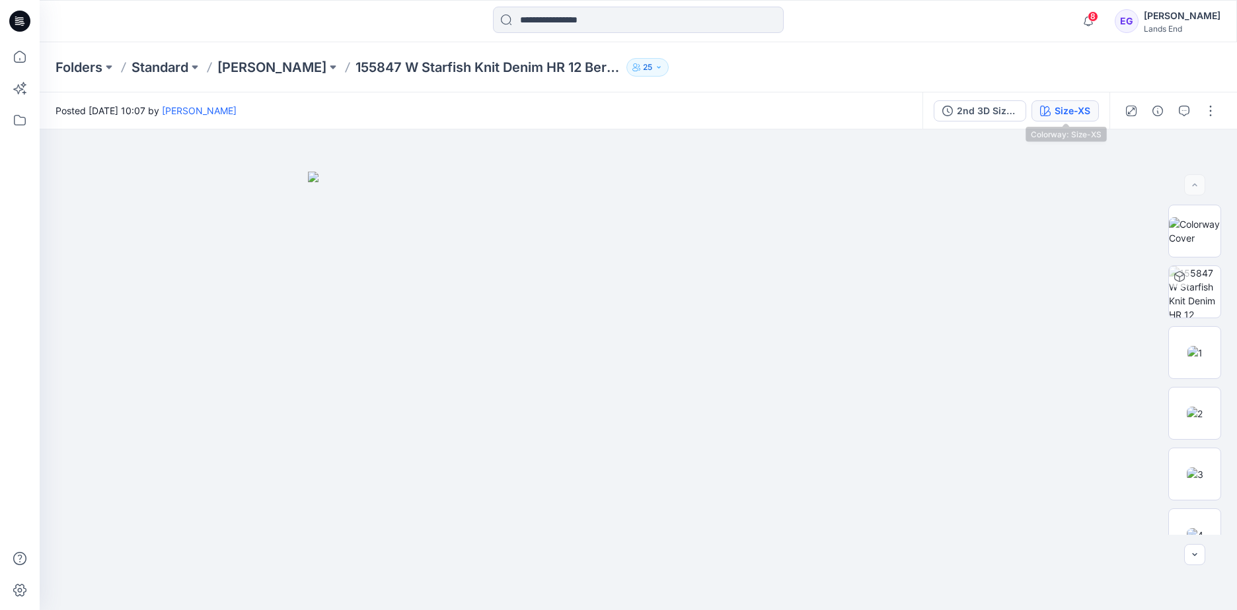
click at [803, 114] on div "Size-XS" at bounding box center [1072, 111] width 36 height 15
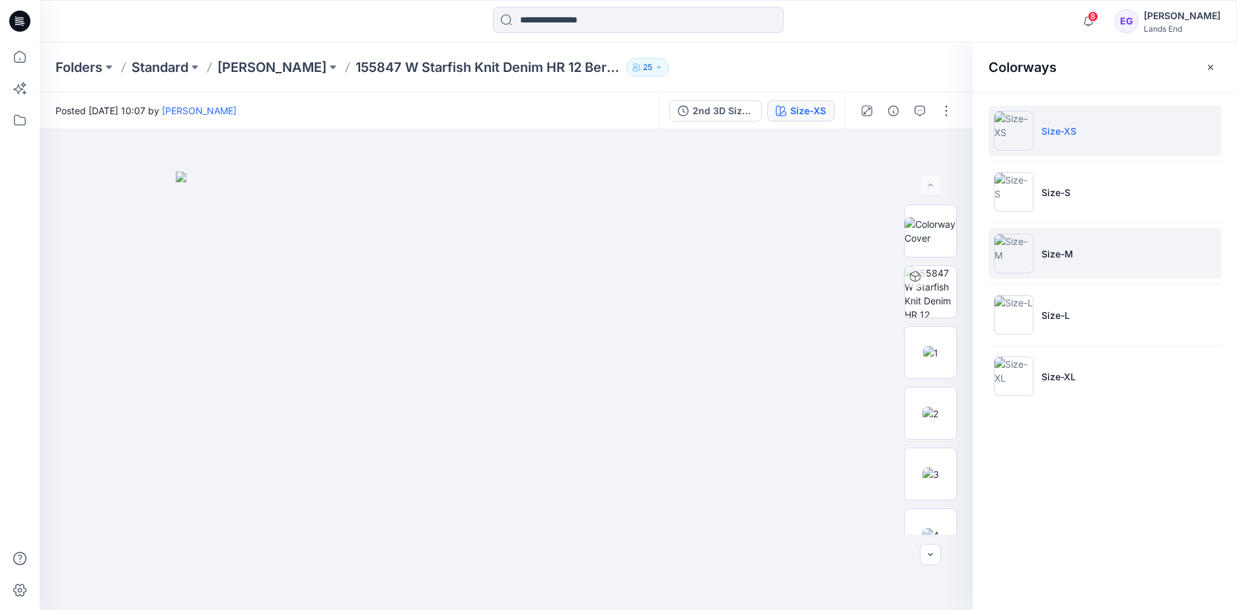
click at [803, 246] on li "Size-M" at bounding box center [1104, 254] width 233 height 50
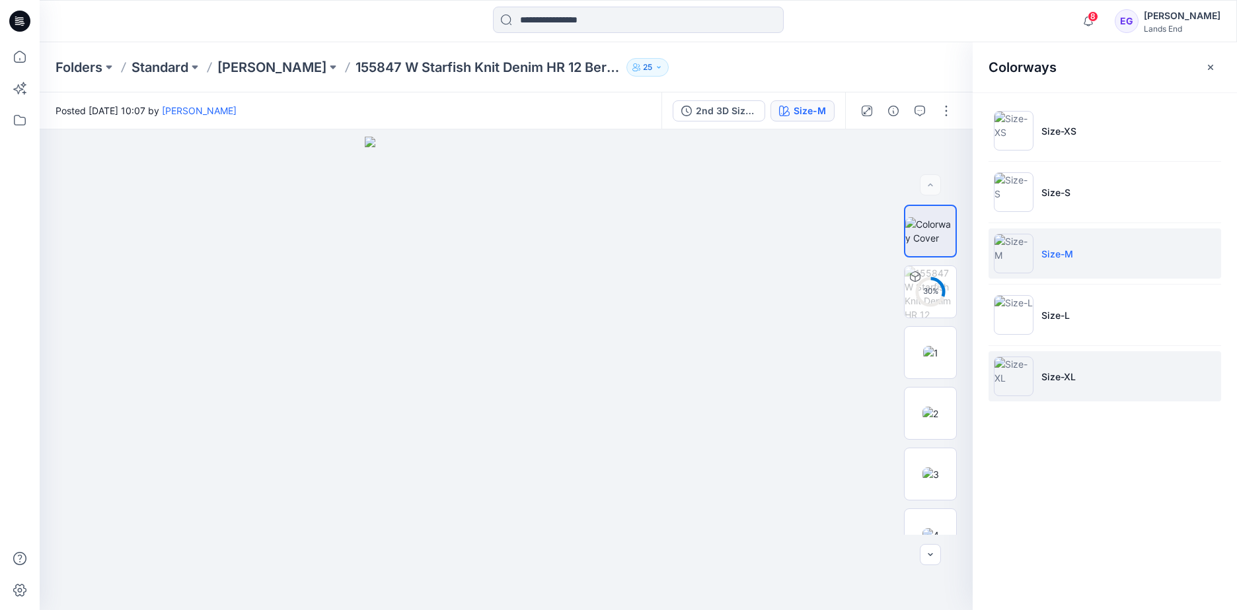
click at [803, 367] on li "Size-XL" at bounding box center [1104, 376] width 233 height 50
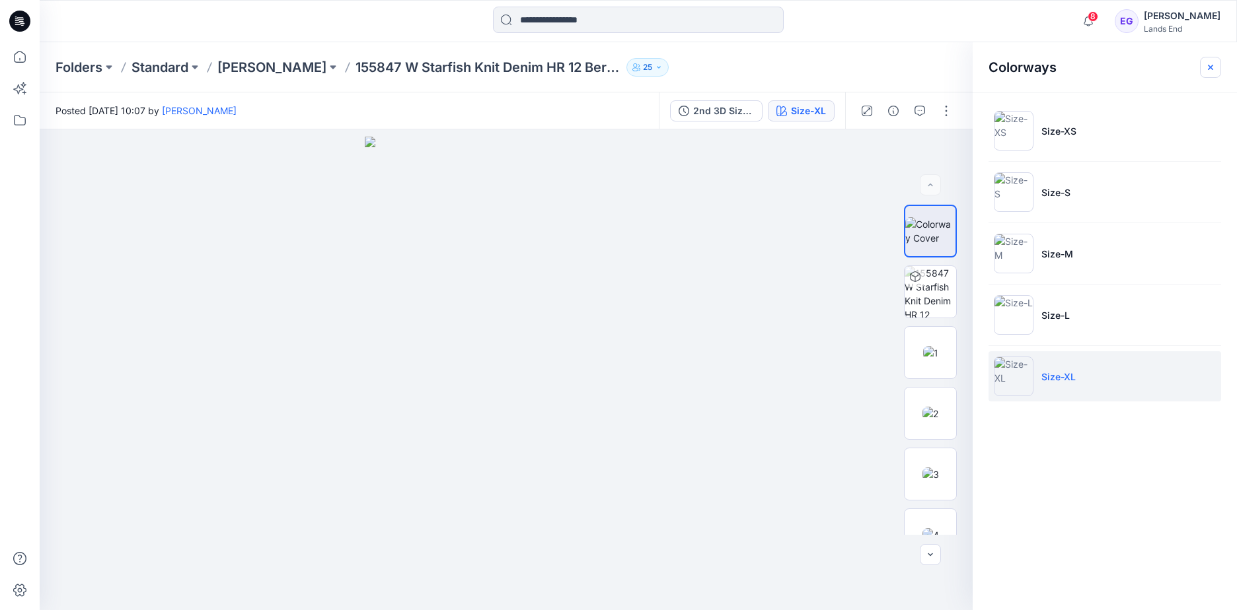
click at [803, 63] on button "button" at bounding box center [1210, 67] width 21 height 21
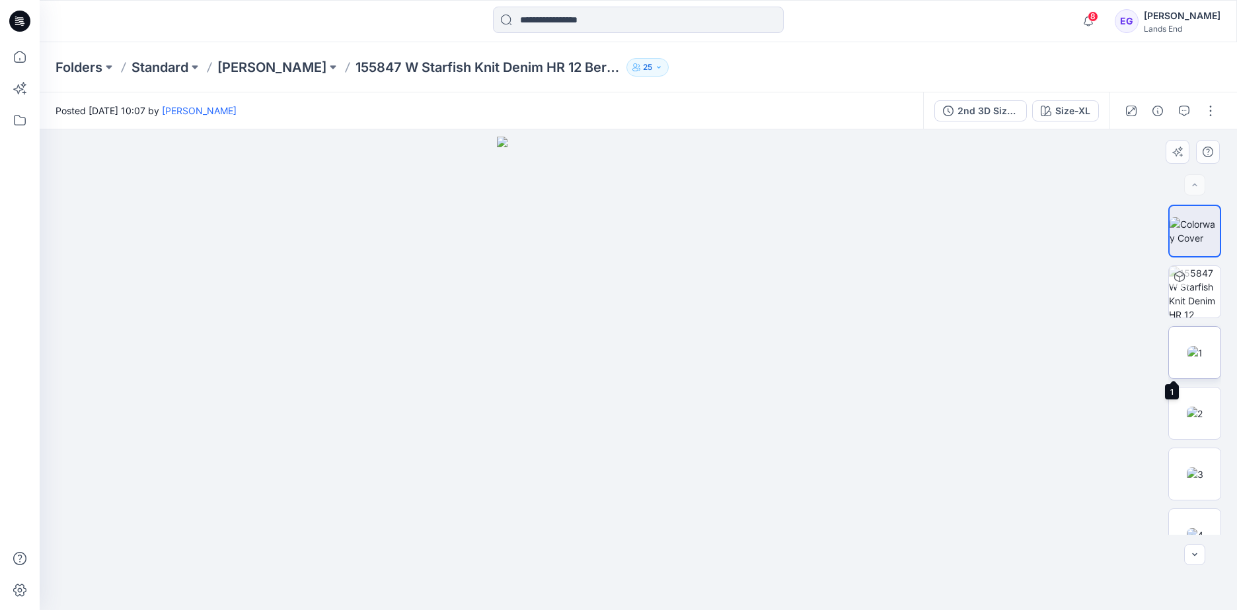
click at [803, 355] on img at bounding box center [1194, 353] width 15 height 14
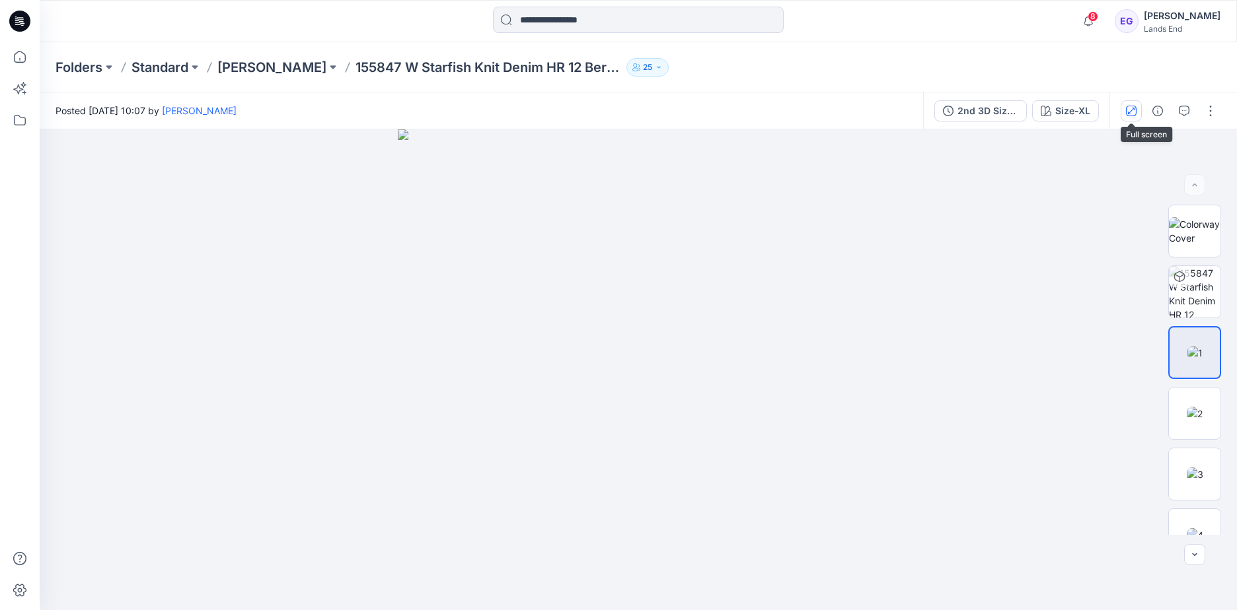
click at [803, 116] on icon "button" at bounding box center [1131, 111] width 11 height 11
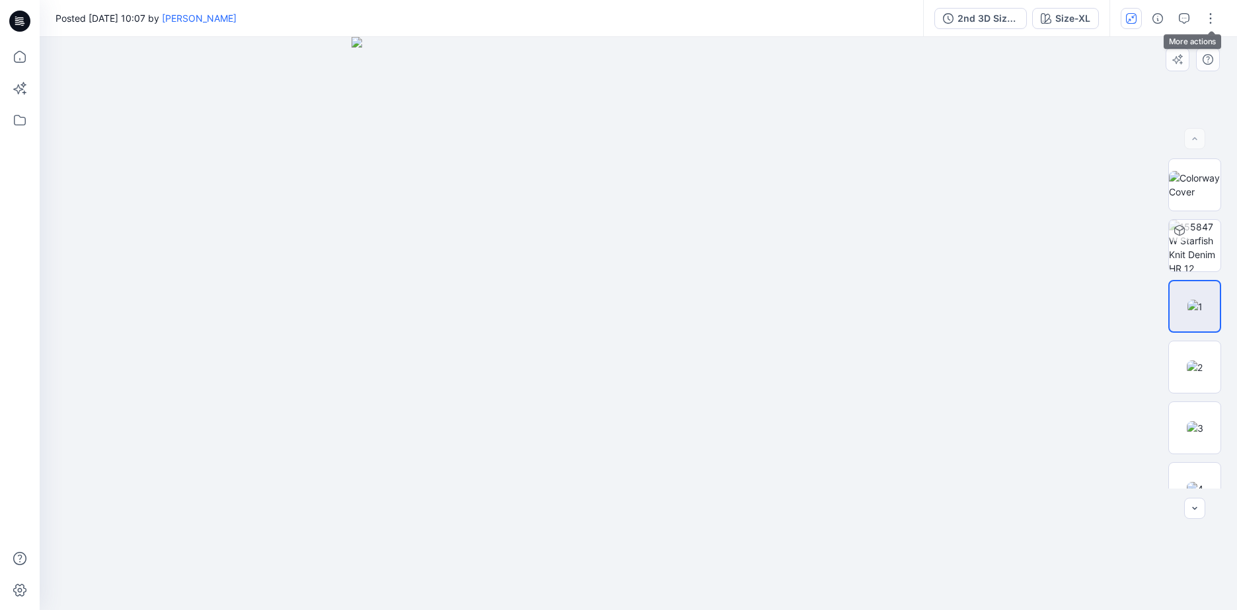
drag, startPoint x: 741, startPoint y: 101, endPoint x: 758, endPoint y: 94, distance: 18.4
click at [741, 101] on img at bounding box center [637, 323] width 573 height 573
click at [803, 16] on button "button" at bounding box center [1210, 18] width 21 height 21
click at [803, 48] on div at bounding box center [638, 323] width 1197 height 573
click at [803, 11] on button "button" at bounding box center [1130, 18] width 21 height 21
